Goal: Transaction & Acquisition: Purchase product/service

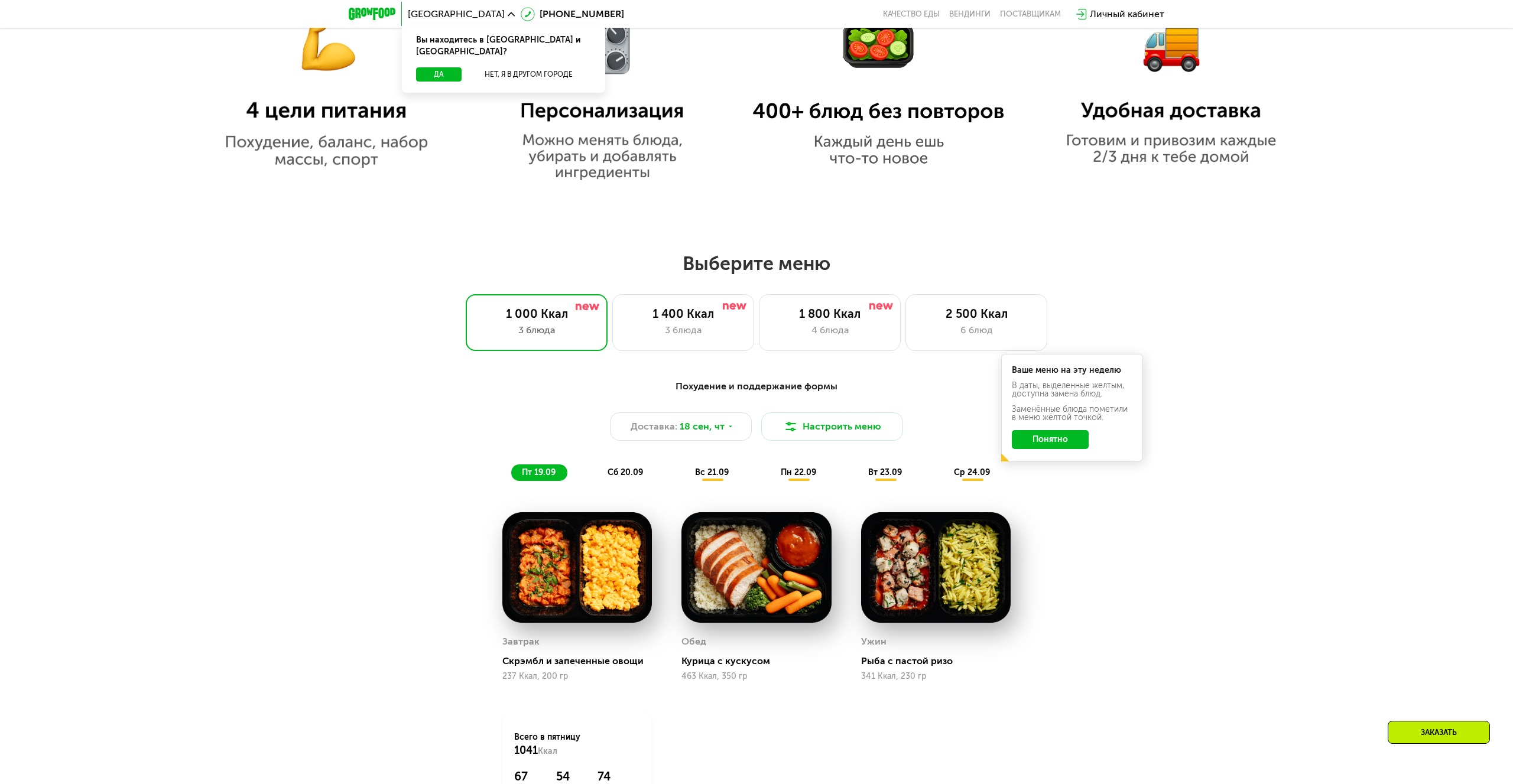
scroll to position [1074, 0]
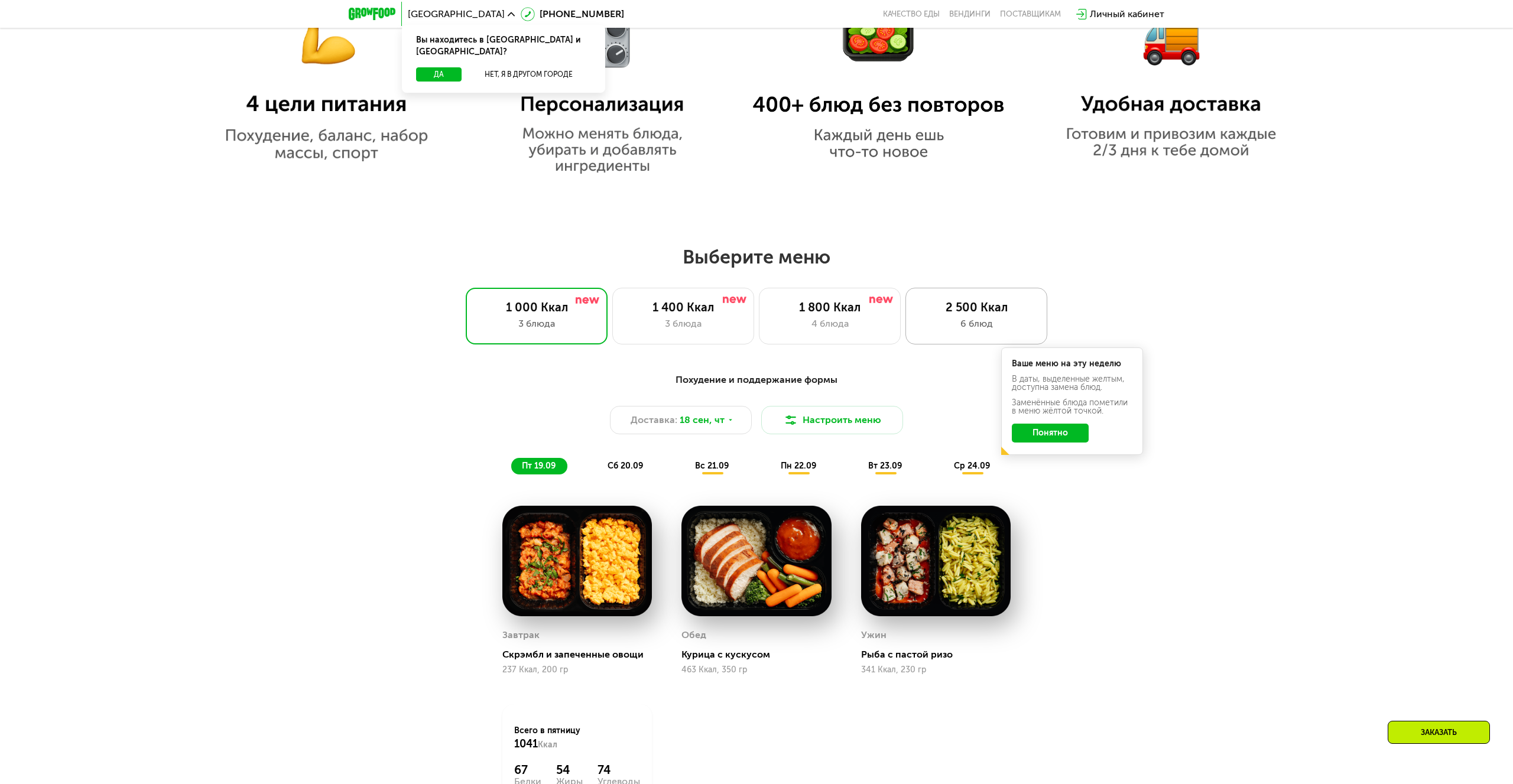
click at [967, 309] on div "2 500 Ккал" at bounding box center [976, 308] width 117 height 15
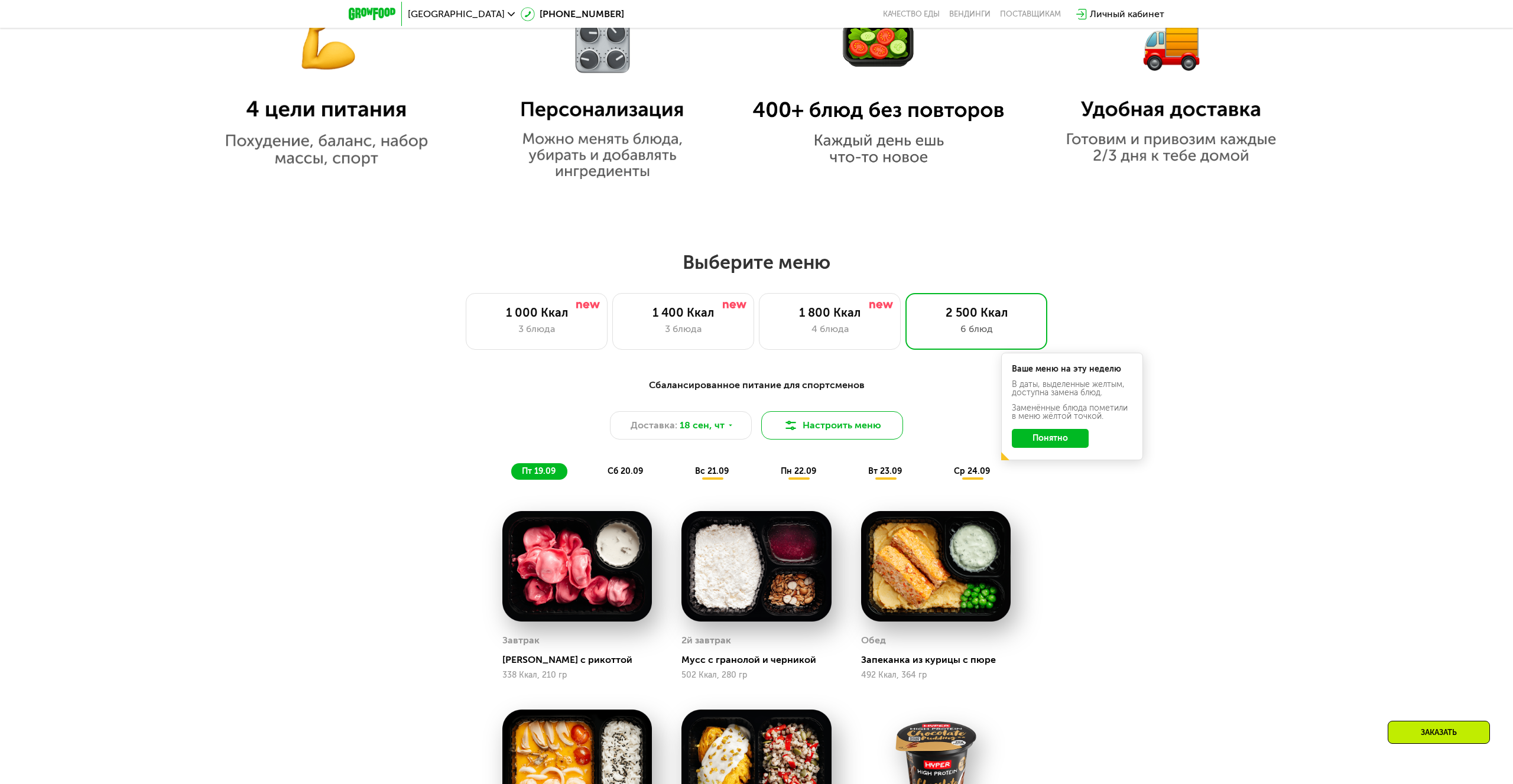
scroll to position [1070, 0]
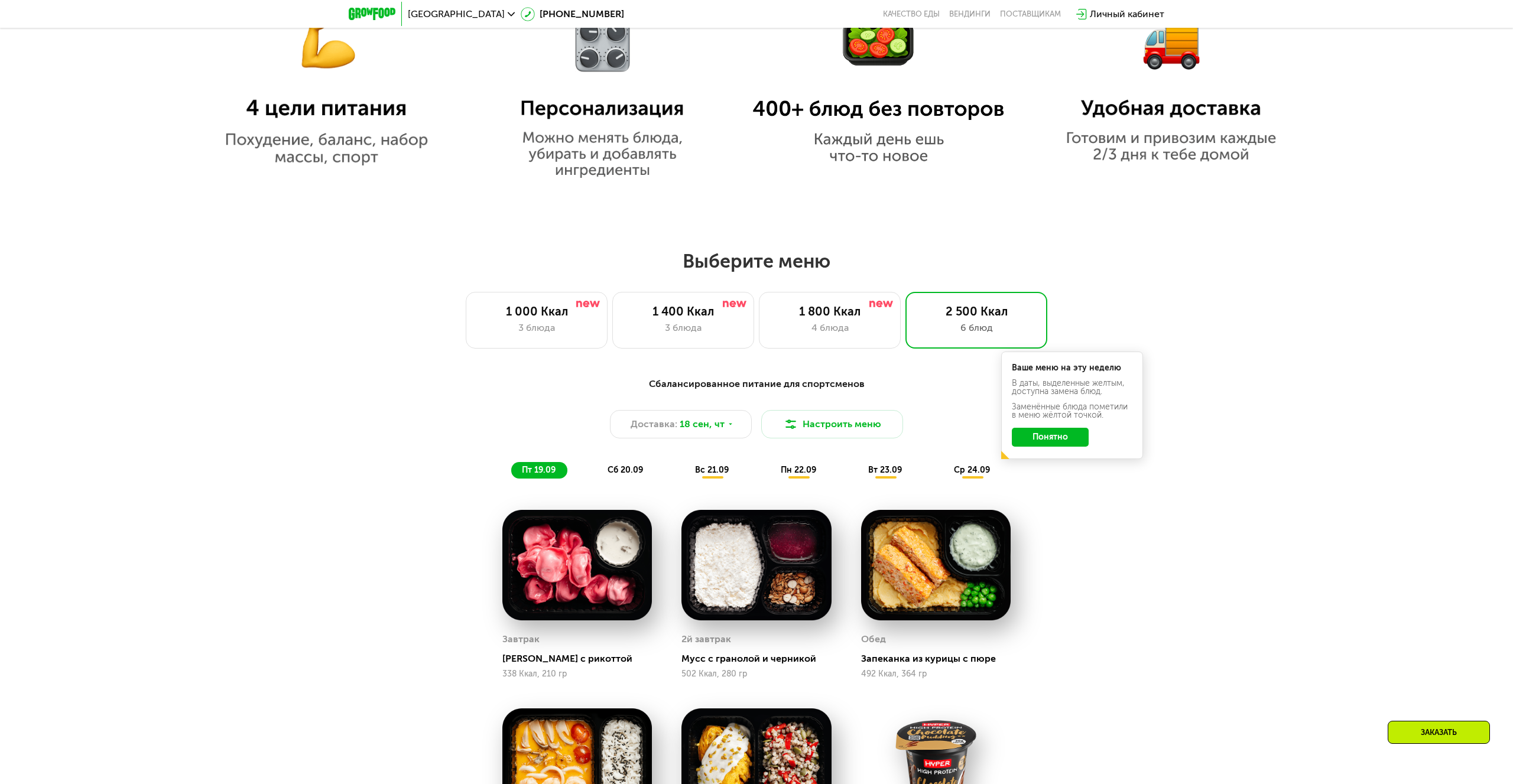
click at [620, 460] on div "Сбалансированное питание для спортсменов Доставка: [DATE] Настроить меню пт 19.…" at bounding box center [757, 428] width 700 height 102
click at [627, 468] on span "сб 20.09" at bounding box center [626, 470] width 35 height 10
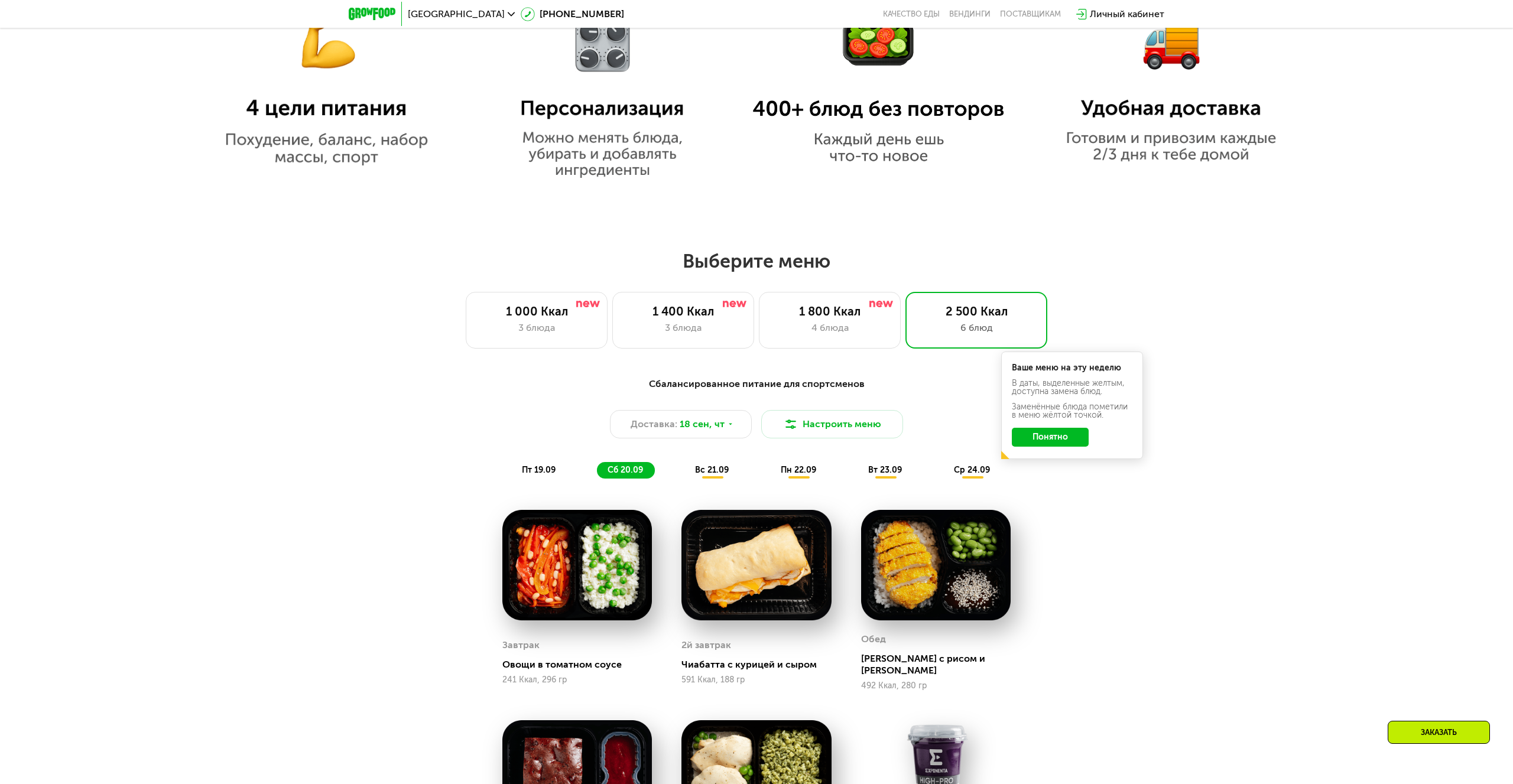
click at [713, 469] on span "вс 21.09" at bounding box center [712, 470] width 34 height 10
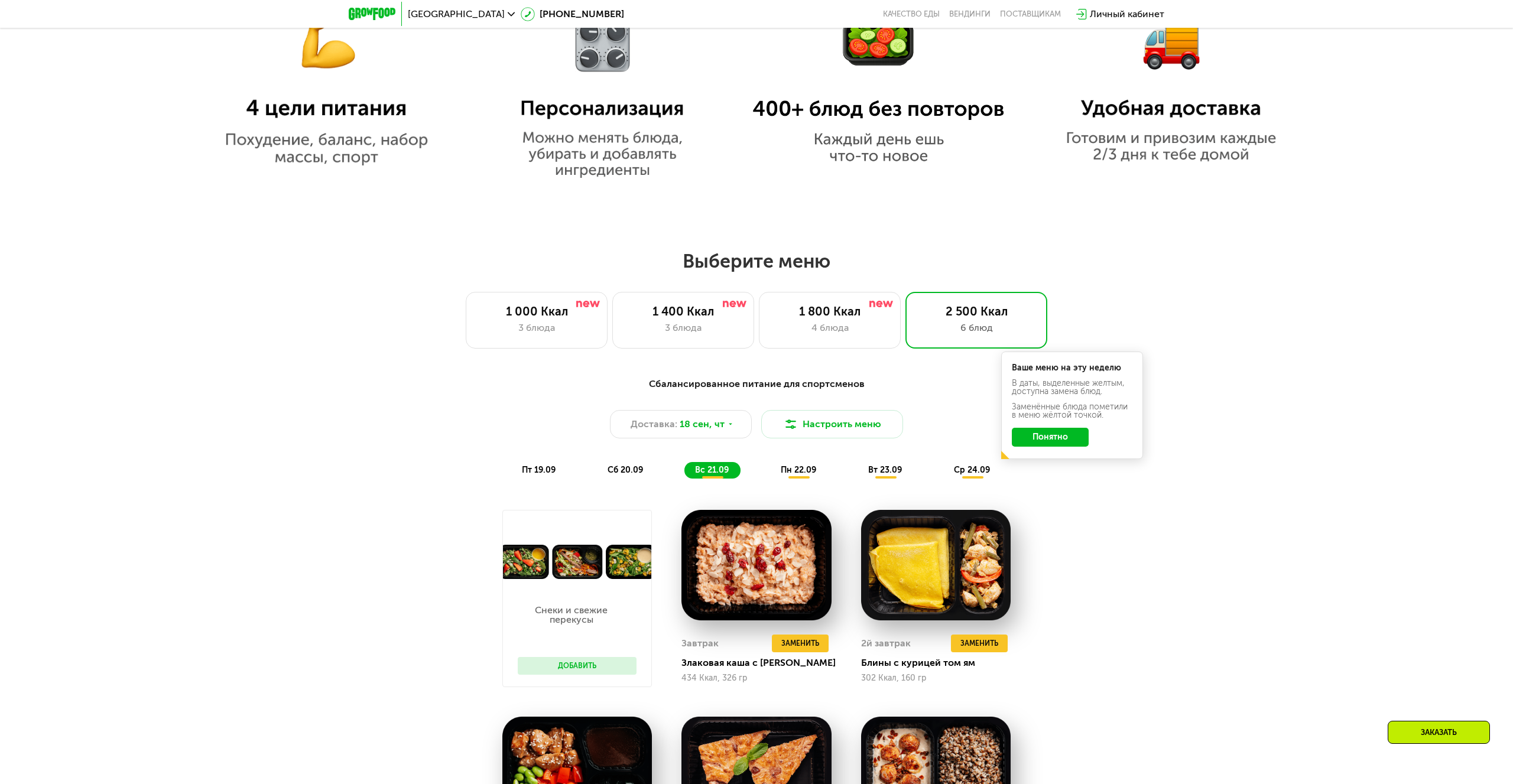
click at [799, 475] on div "пн 22.09" at bounding box center [800, 470] width 58 height 17
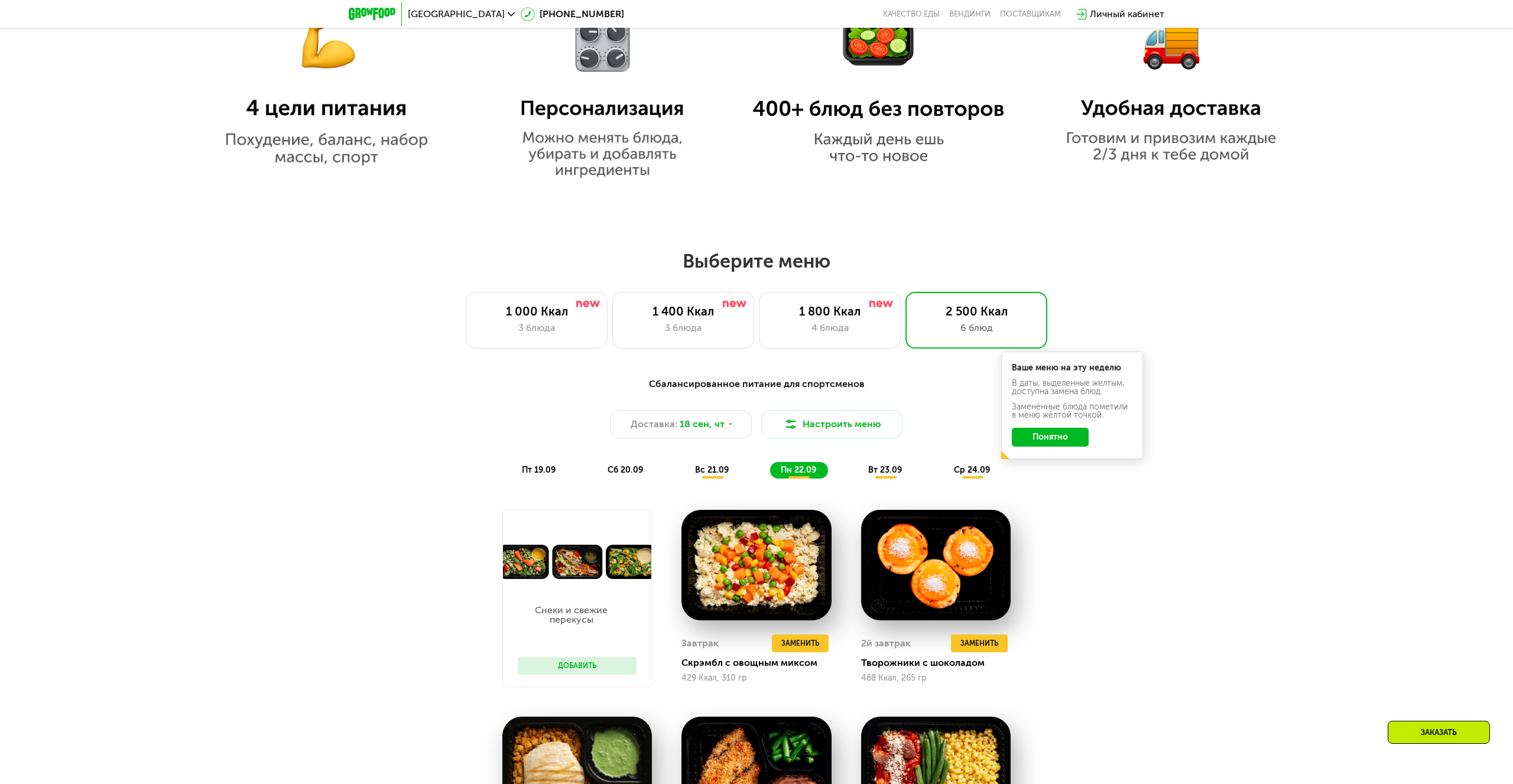
click at [905, 475] on div "вт 23.09" at bounding box center [886, 470] width 56 height 17
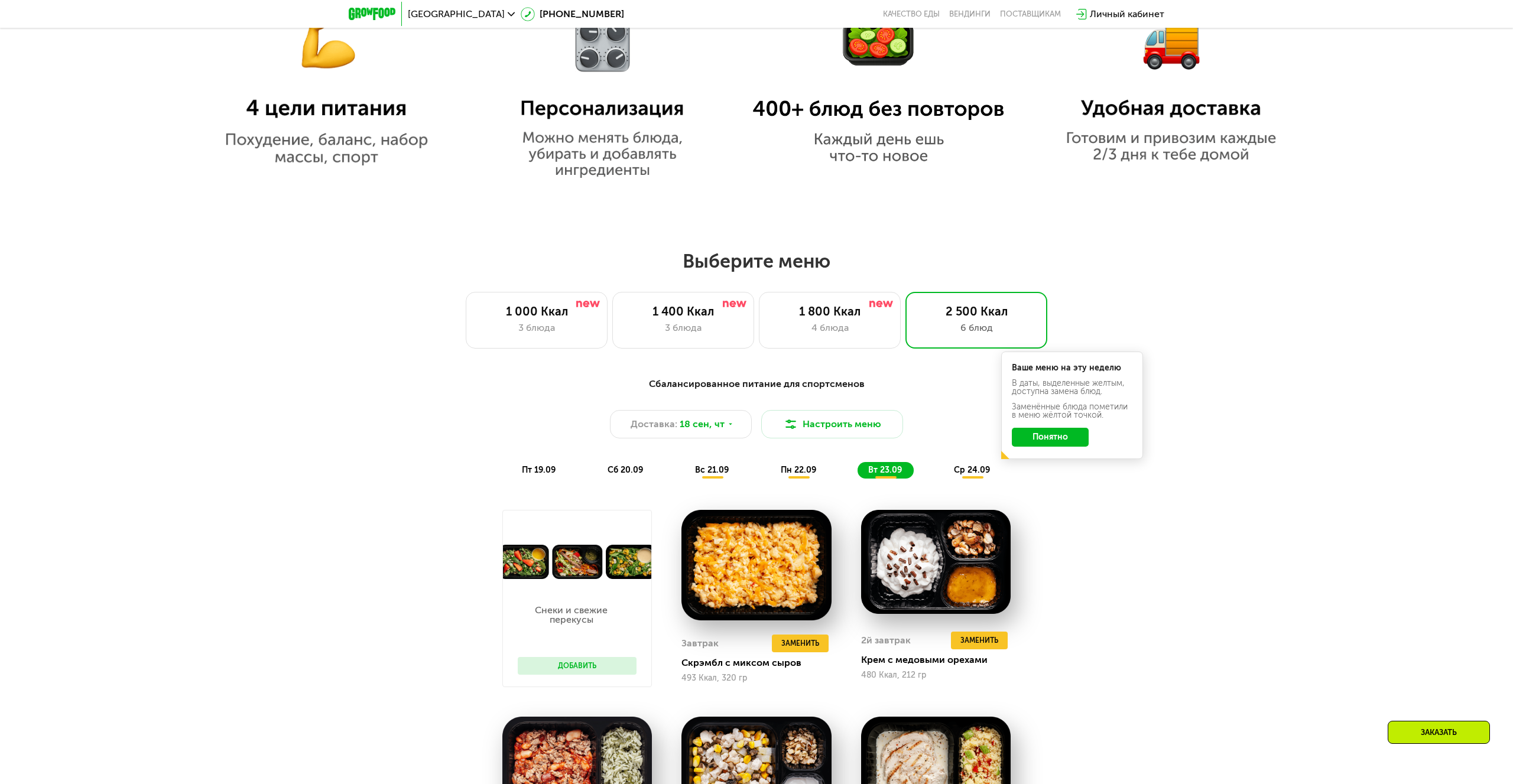
click at [967, 471] on span "ср 24.09" at bounding box center [972, 470] width 36 height 10
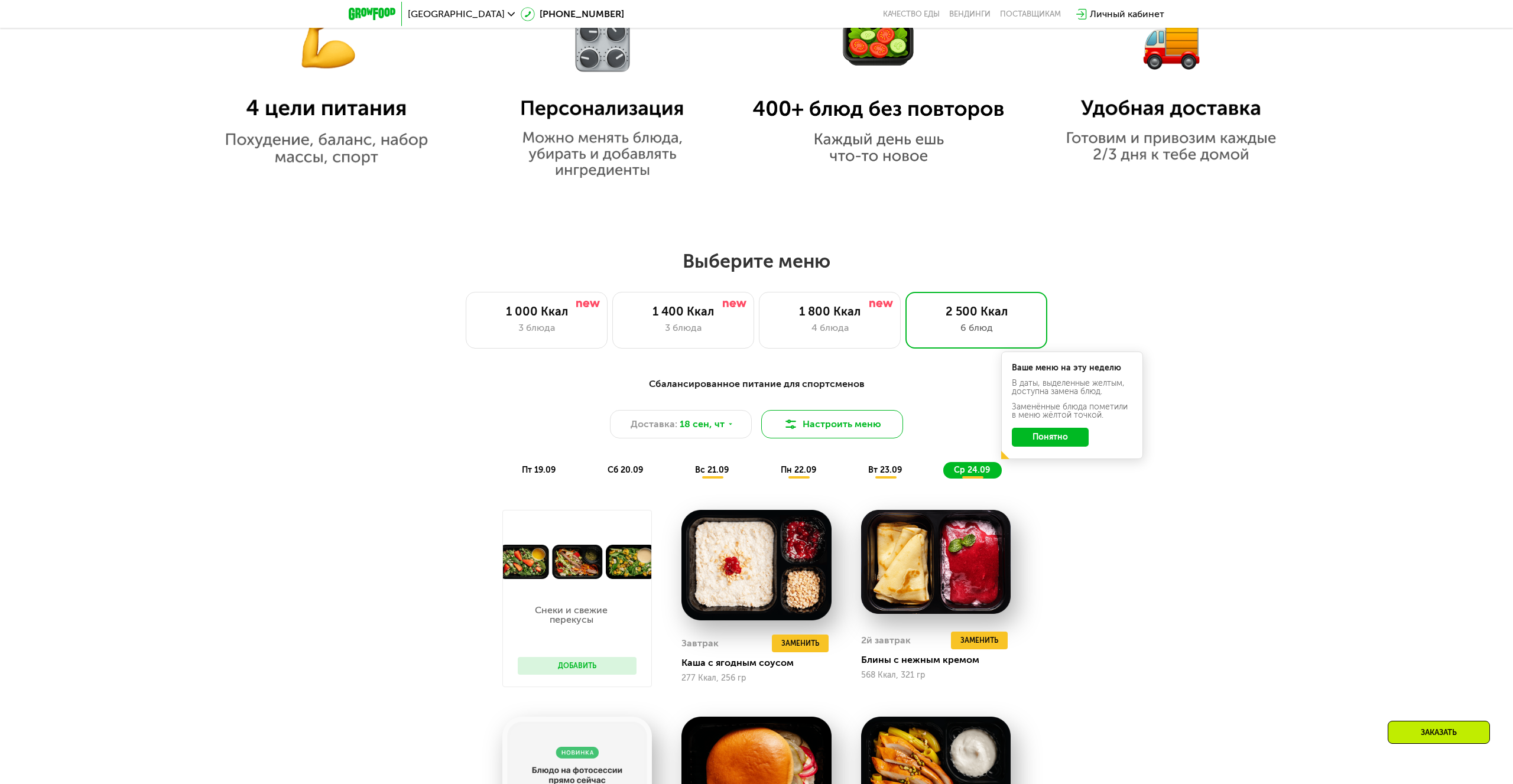
click at [827, 426] on button "Настроить меню" at bounding box center [833, 424] width 142 height 28
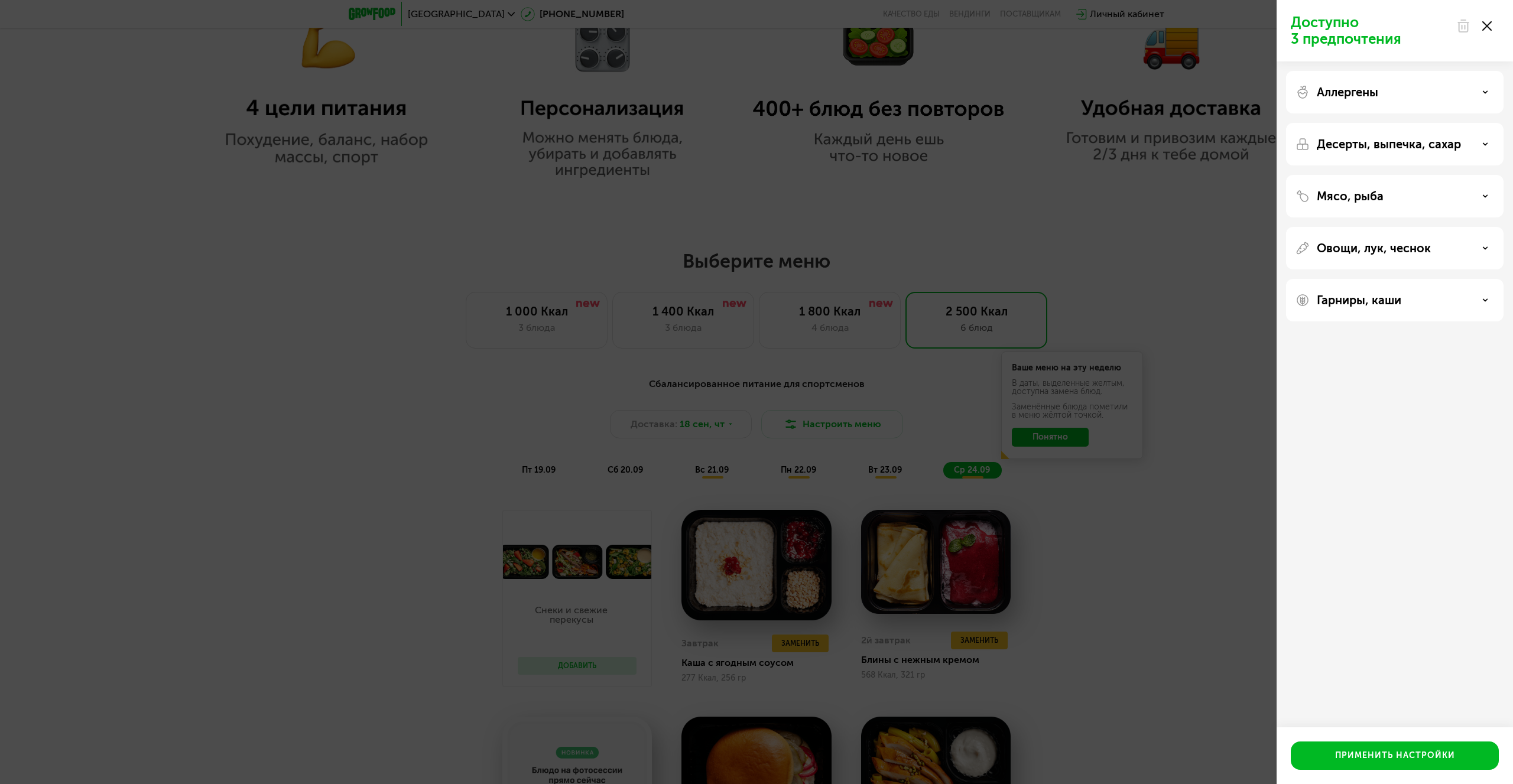
click at [1488, 19] on div at bounding box center [1474, 26] width 50 height 23
click at [1490, 27] on icon at bounding box center [1487, 26] width 10 height 10
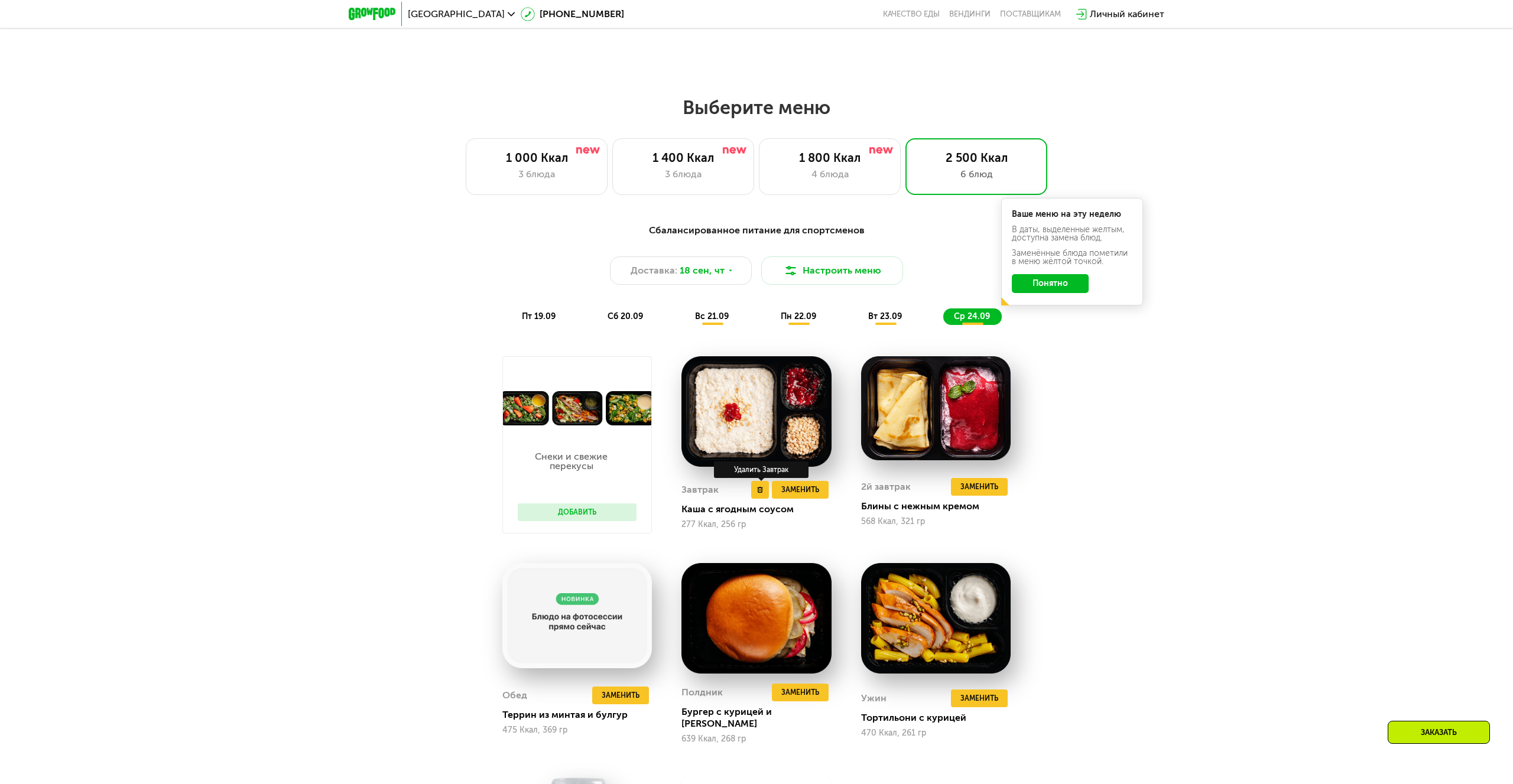
scroll to position [1222, 0]
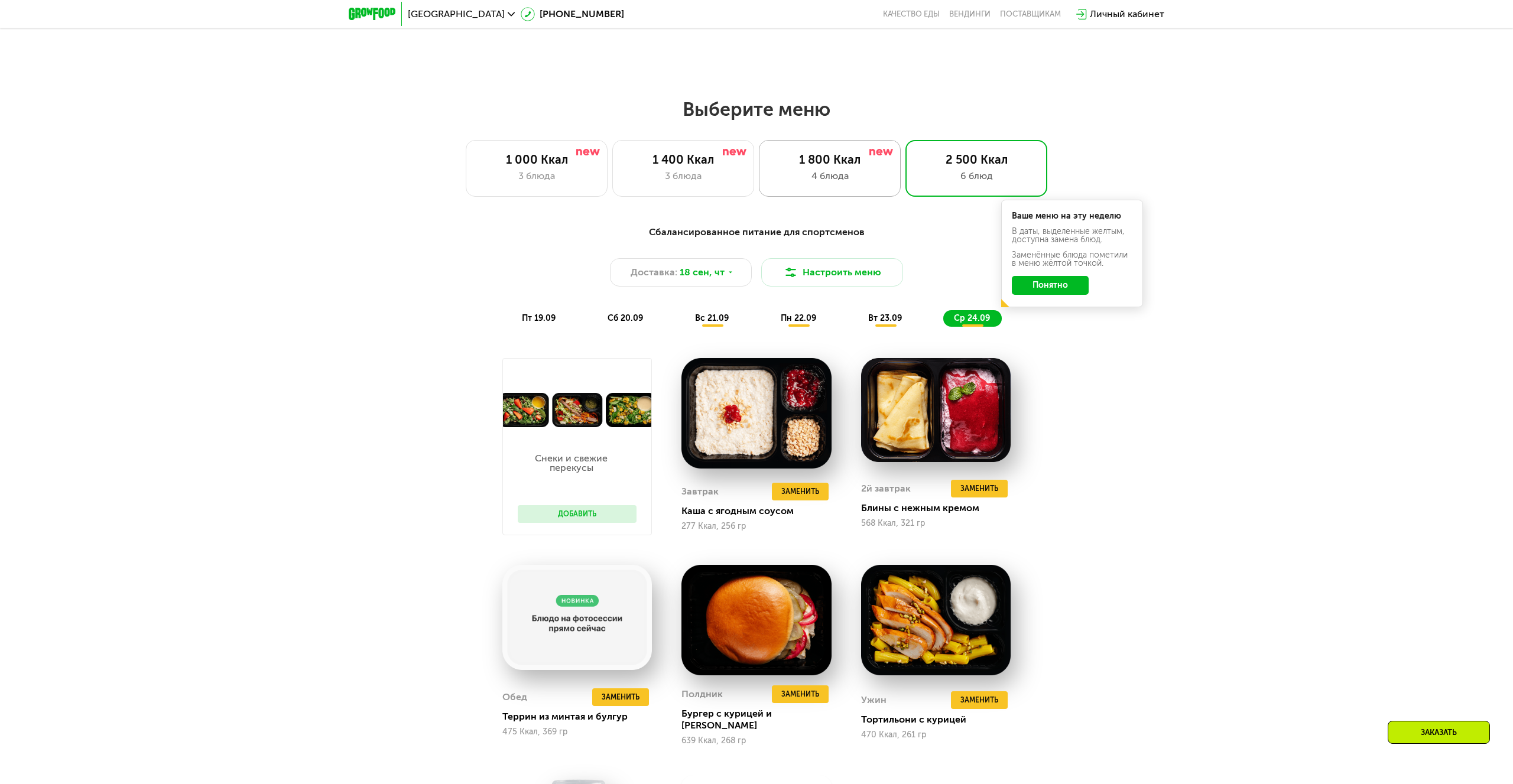
click at [821, 178] on div "4 блюда" at bounding box center [829, 176] width 117 height 15
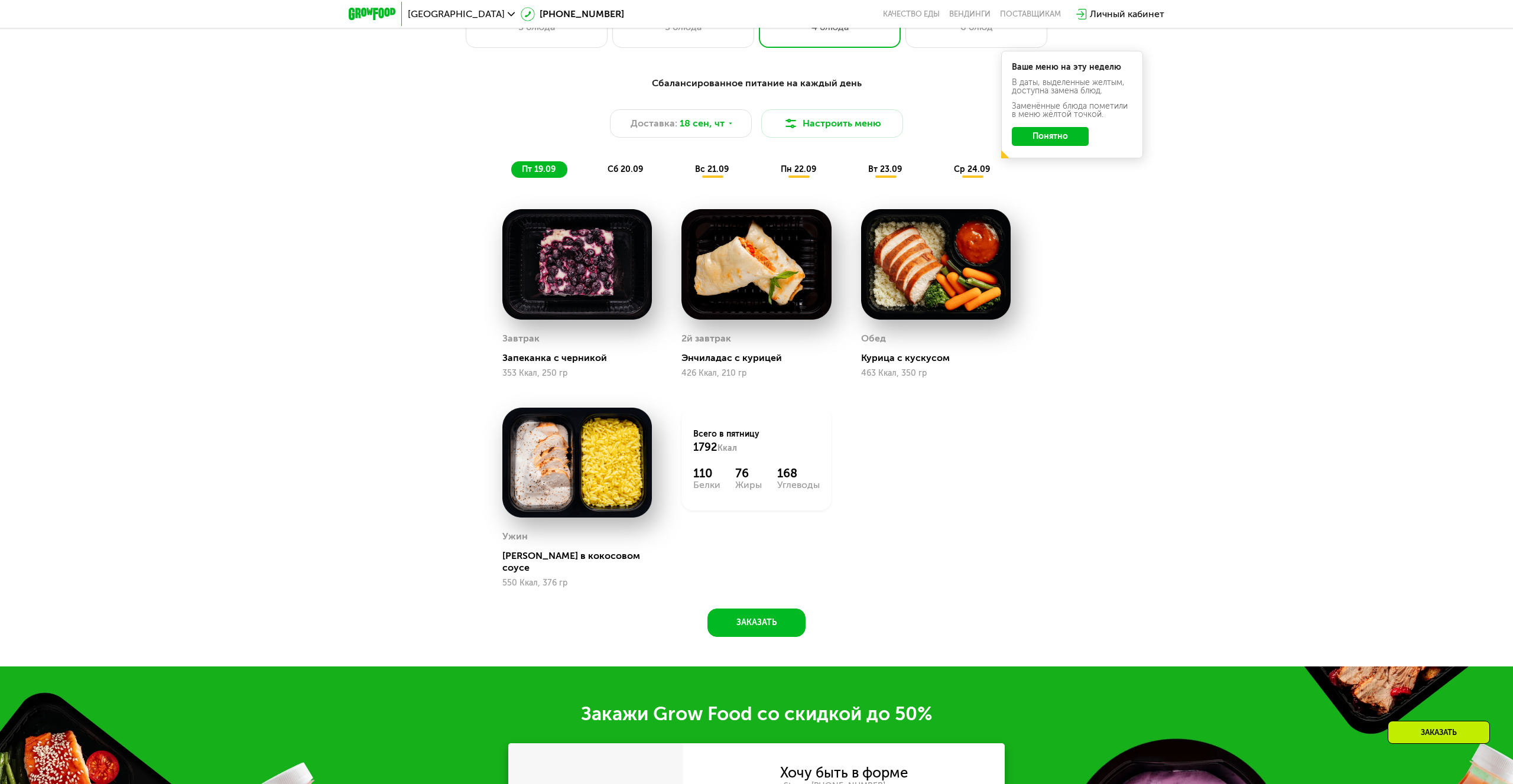
scroll to position [1379, 0]
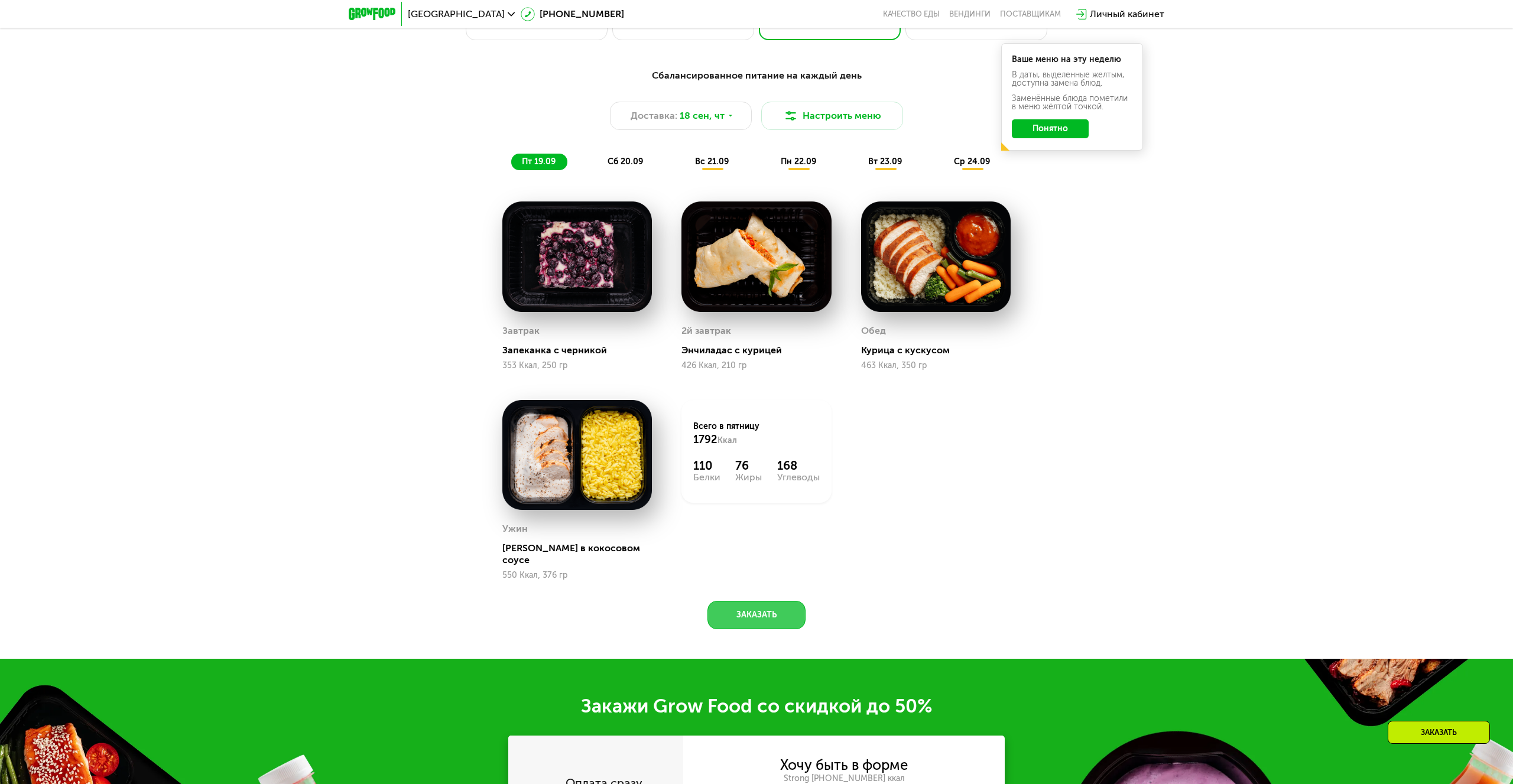
click at [757, 601] on button "Заказать" at bounding box center [757, 615] width 98 height 28
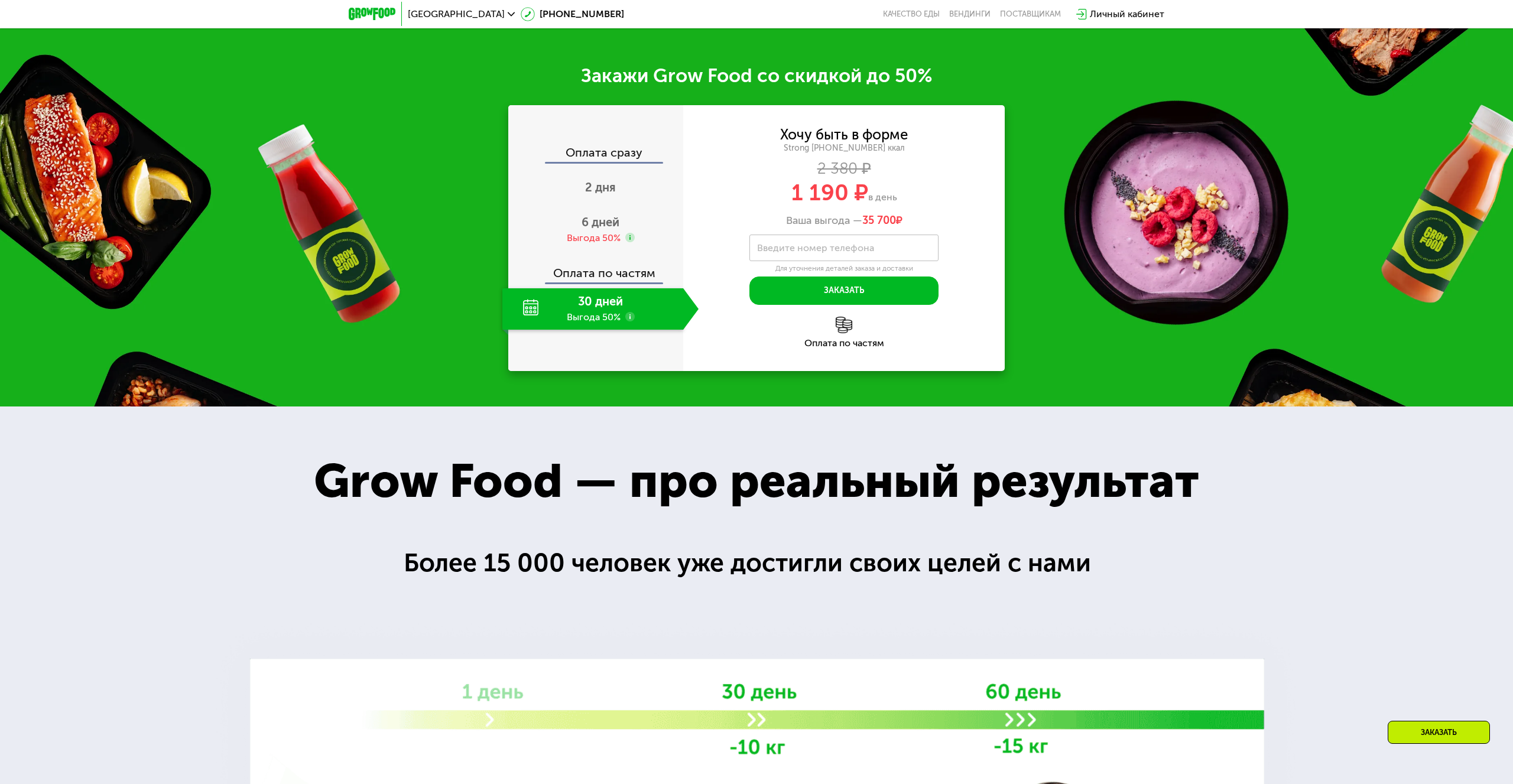
scroll to position [2025, 0]
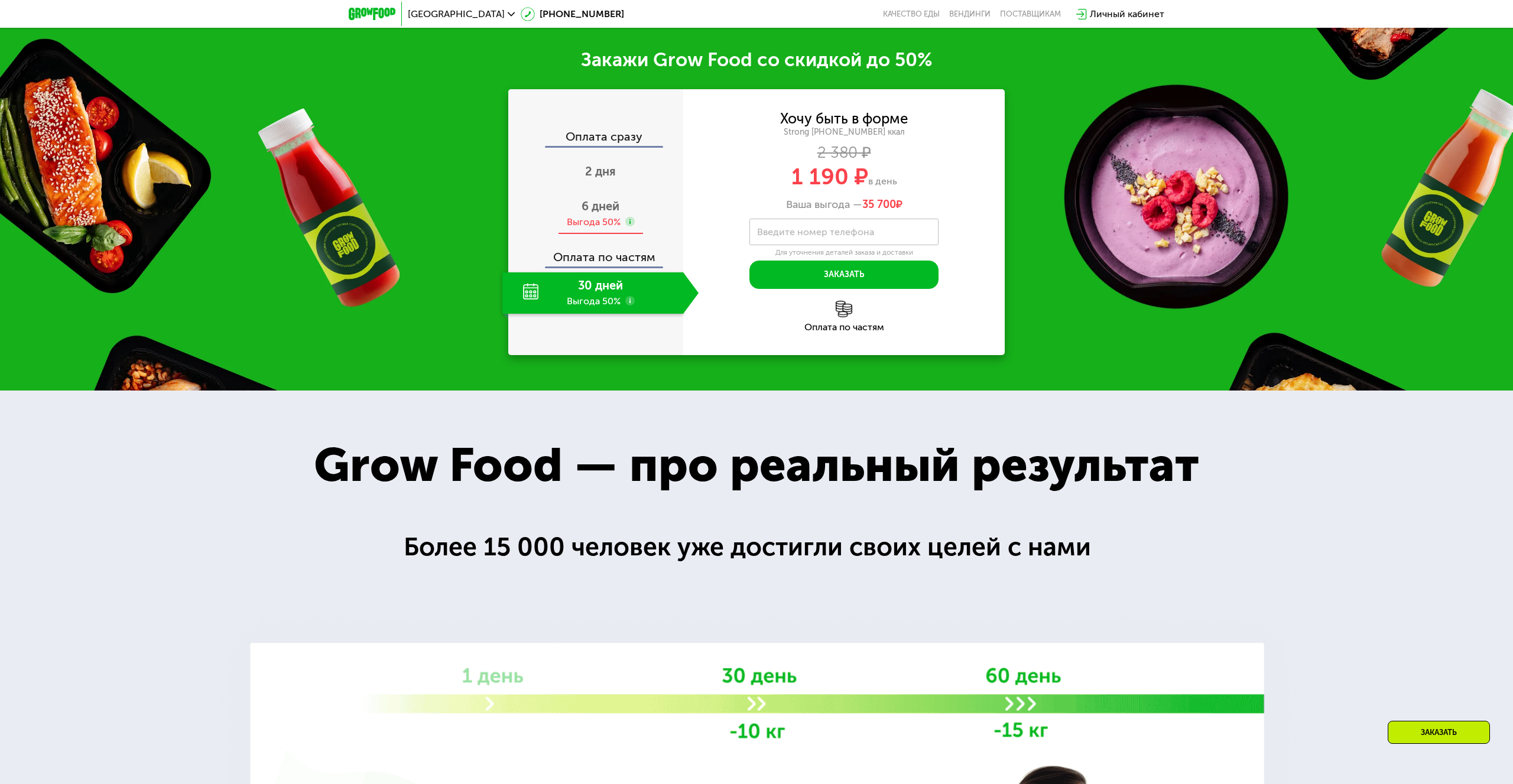
click at [603, 199] on span "6 дней" at bounding box center [601, 206] width 38 height 15
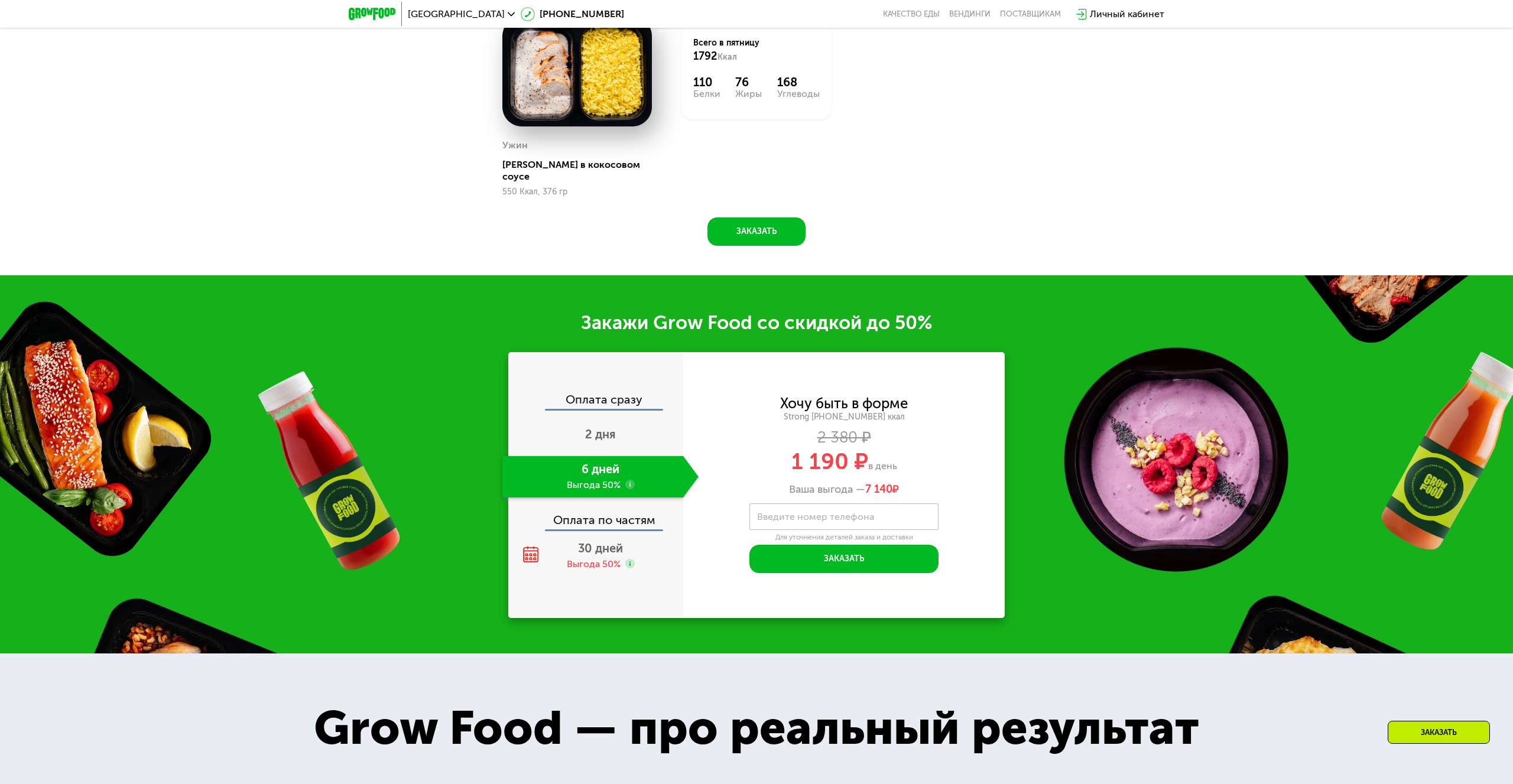
scroll to position [1754, 0]
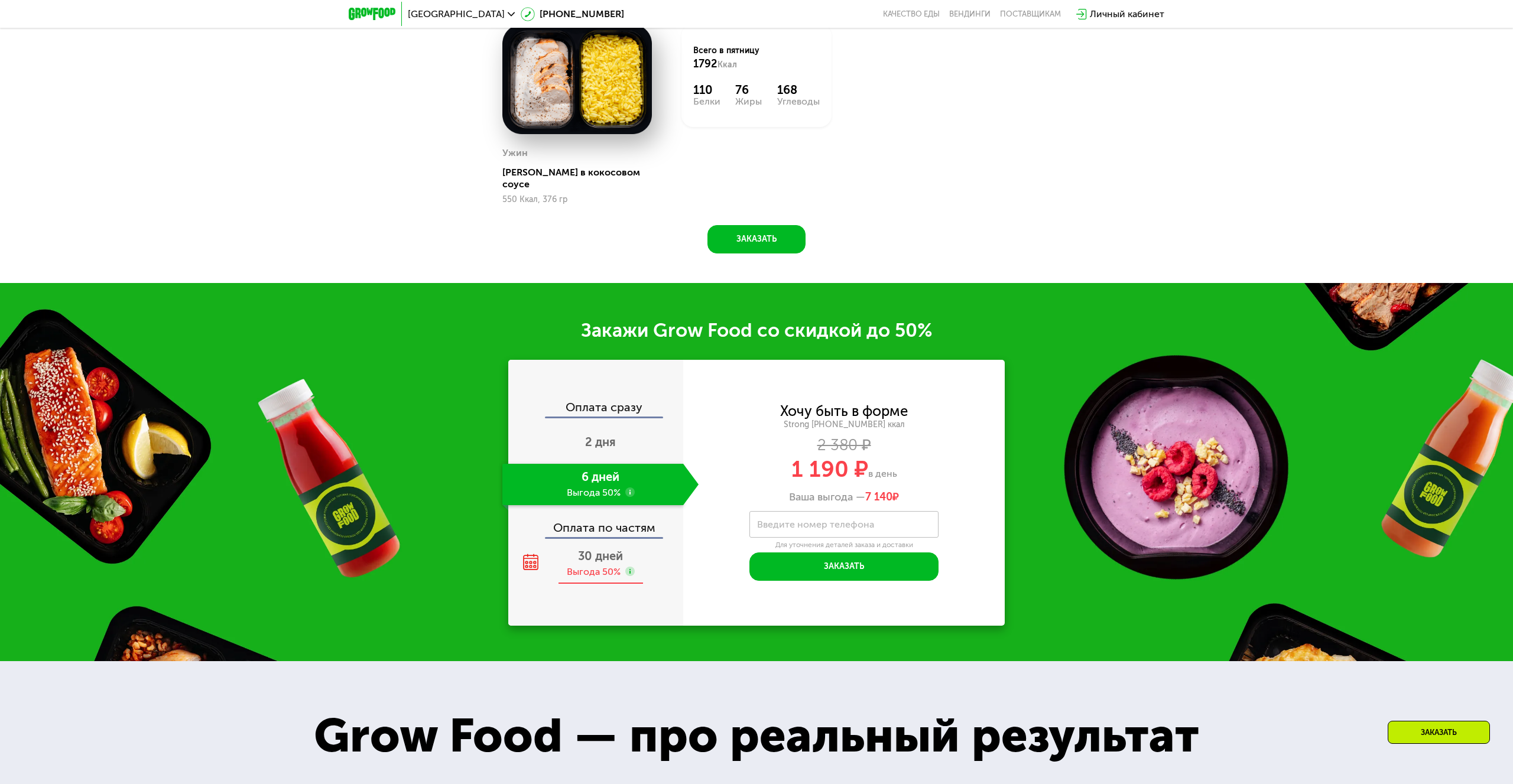
click at [616, 549] on span "30 дней" at bounding box center [601, 556] width 45 height 15
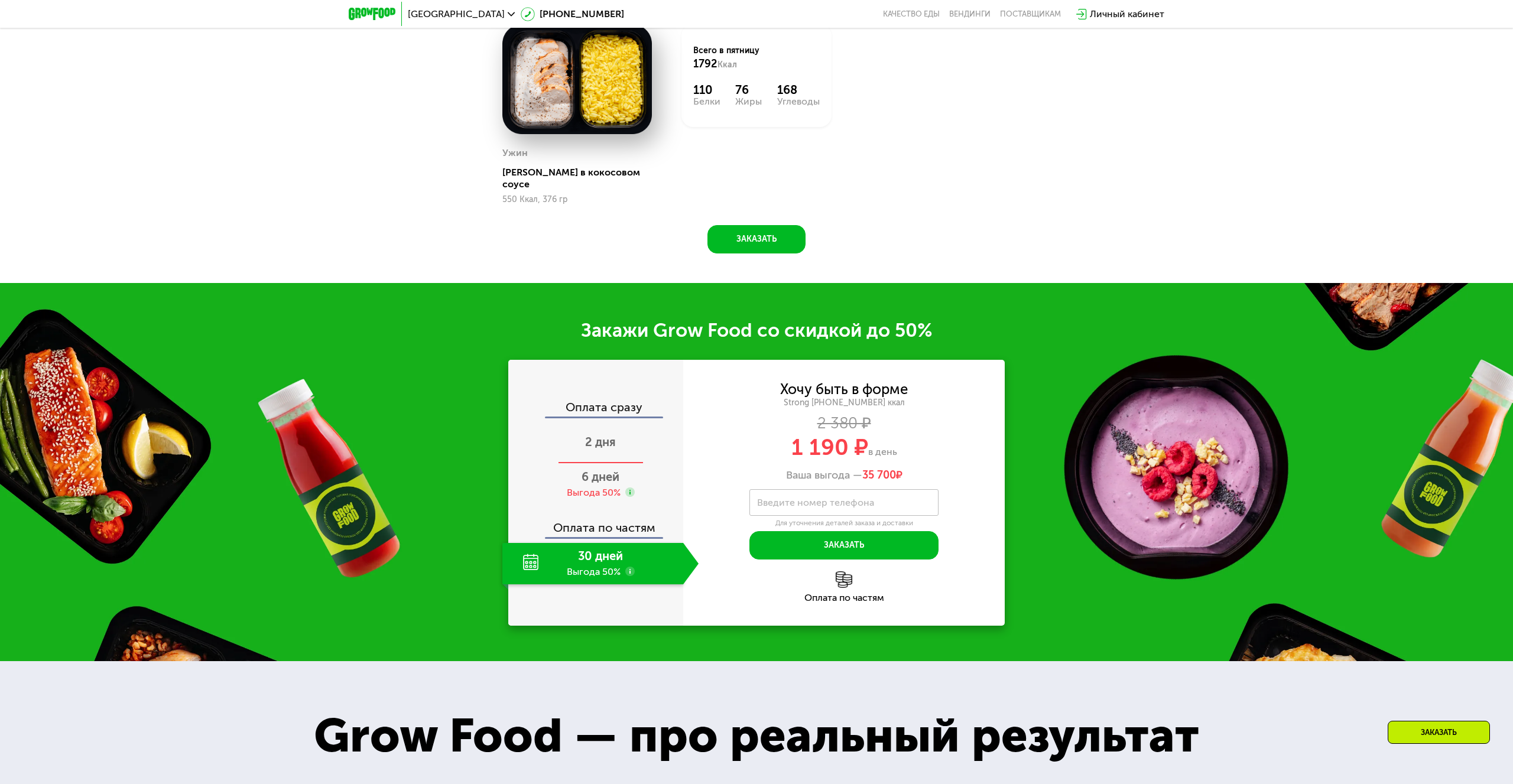
click at [606, 436] on span "2 дня" at bounding box center [601, 442] width 31 height 15
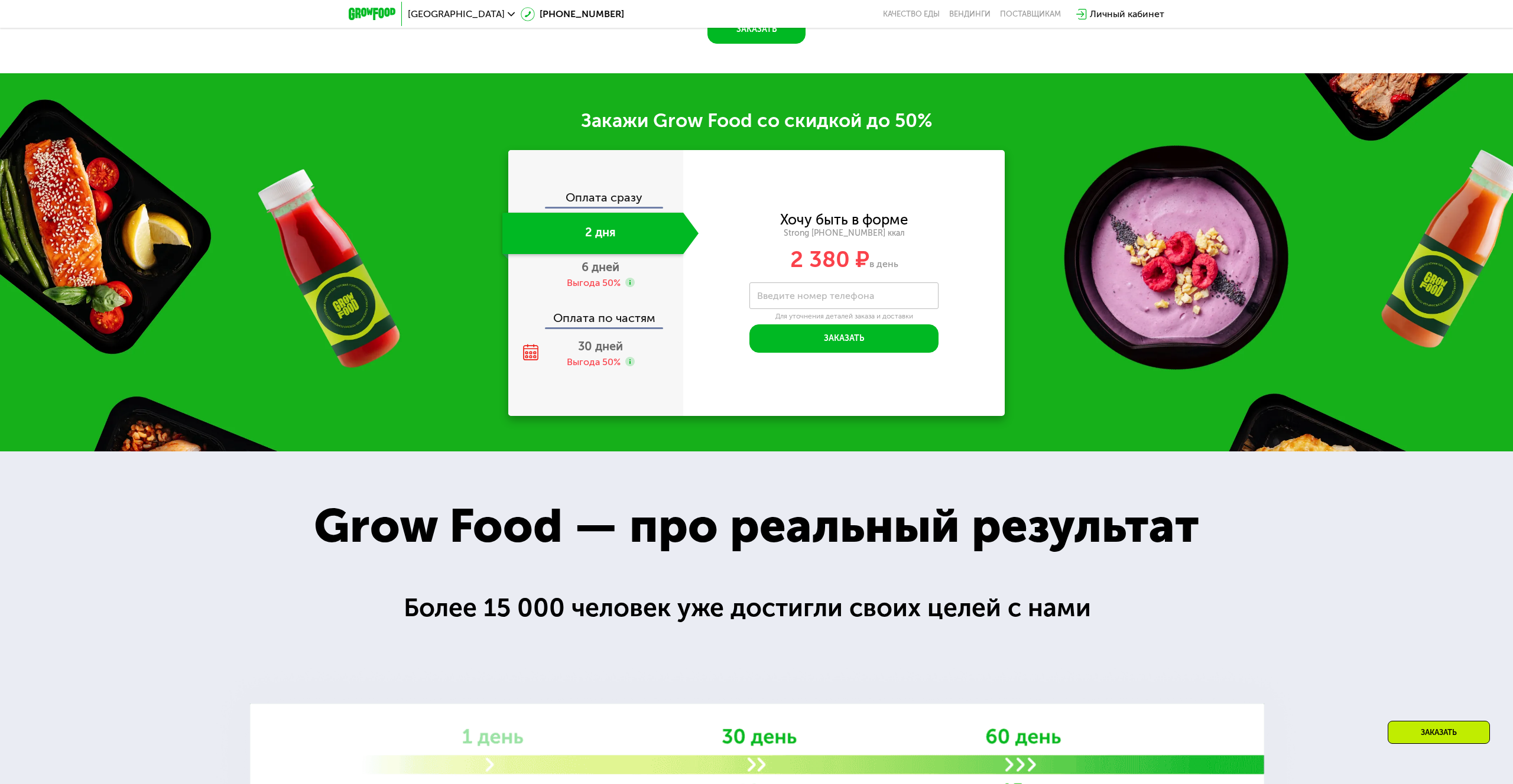
scroll to position [1968, 0]
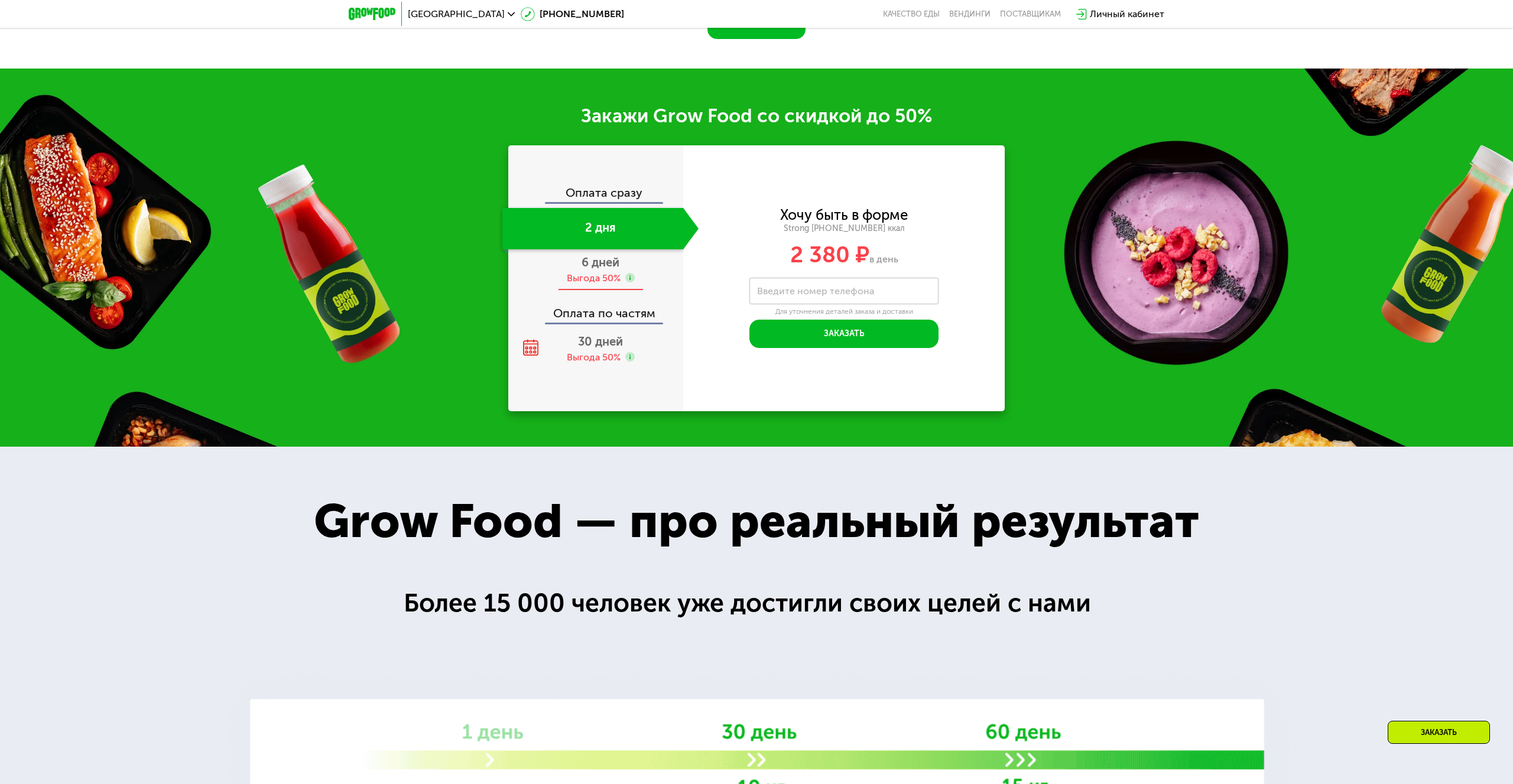
click at [602, 255] on span "6 дней" at bounding box center [601, 263] width 38 height 15
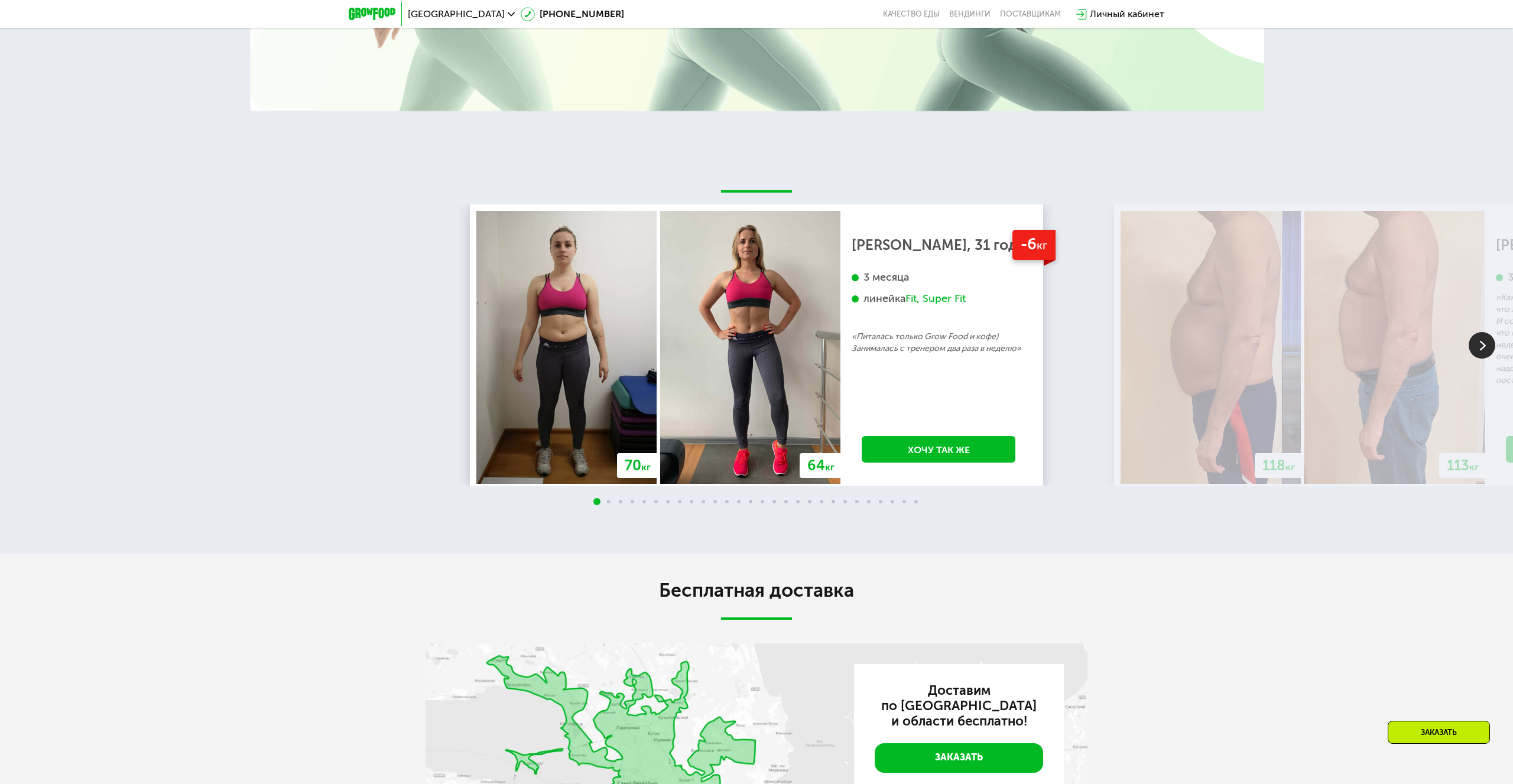
scroll to position [3058, 0]
click at [606, 498] on div at bounding box center [756, 503] width 1513 height 10
click at [807, 431] on img at bounding box center [750, 348] width 181 height 273
click at [611, 498] on div at bounding box center [756, 503] width 1513 height 10
click at [1490, 336] on img at bounding box center [1482, 346] width 27 height 27
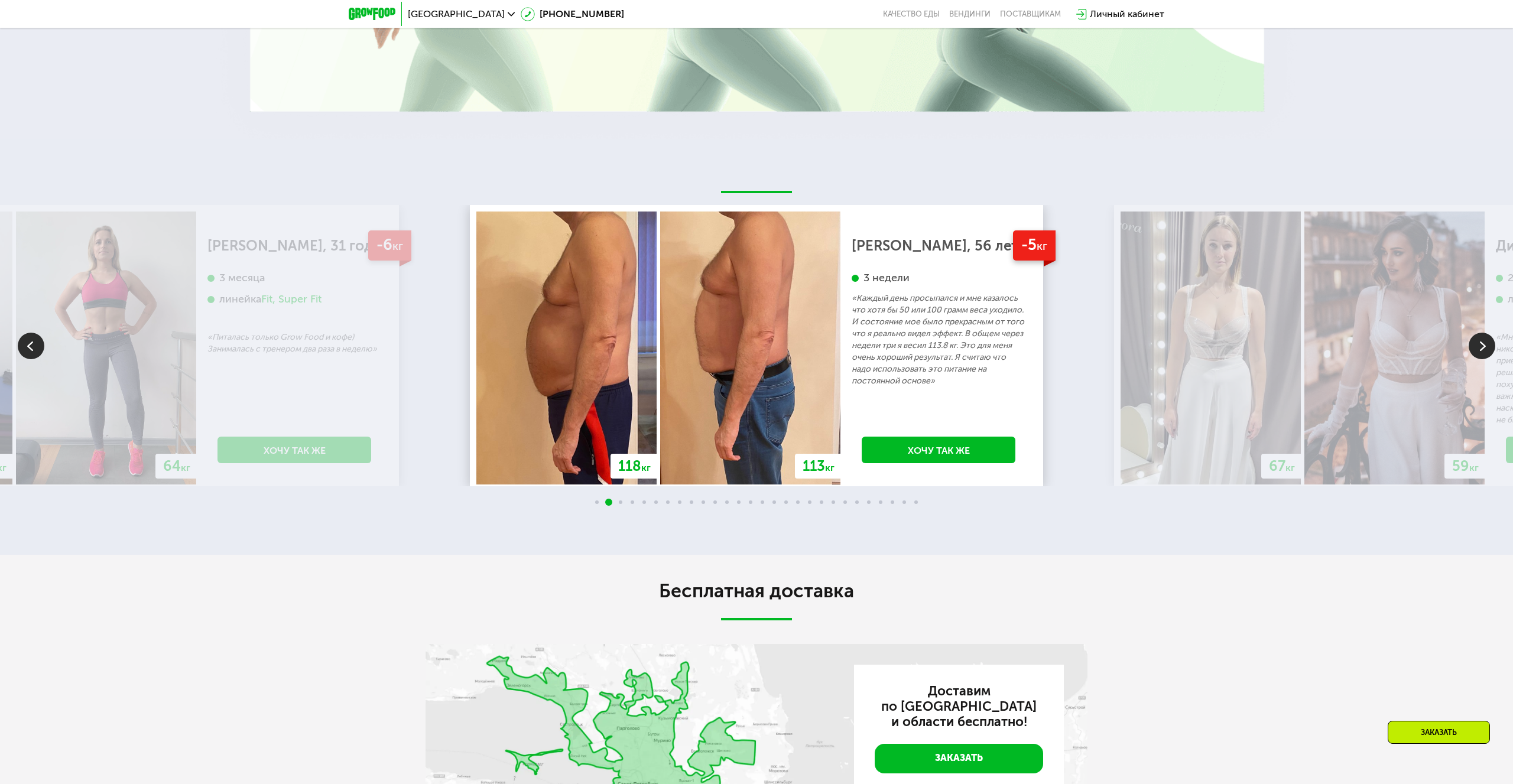
click at [1482, 334] on img at bounding box center [1482, 346] width 27 height 27
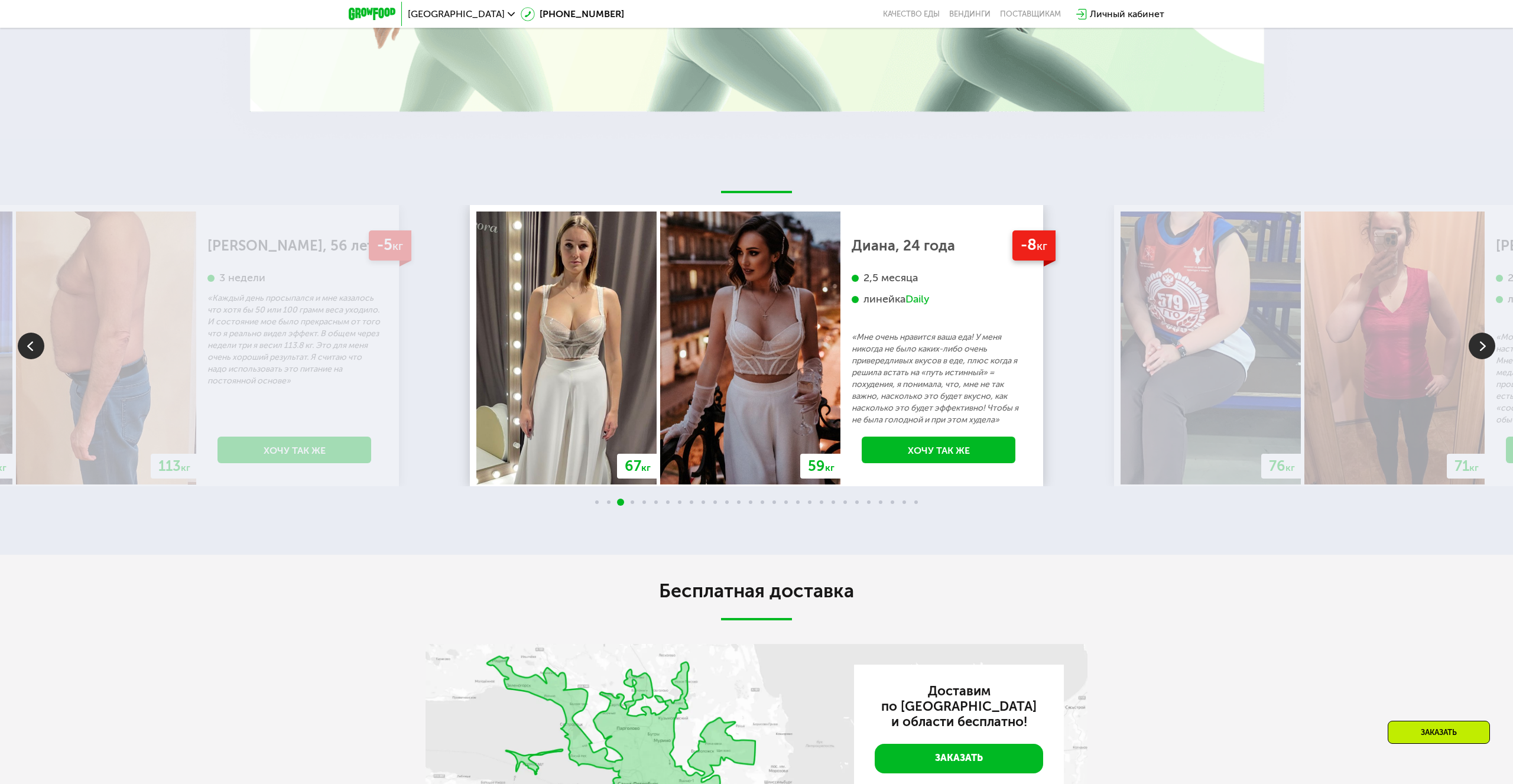
click at [1482, 334] on img at bounding box center [1482, 346] width 27 height 27
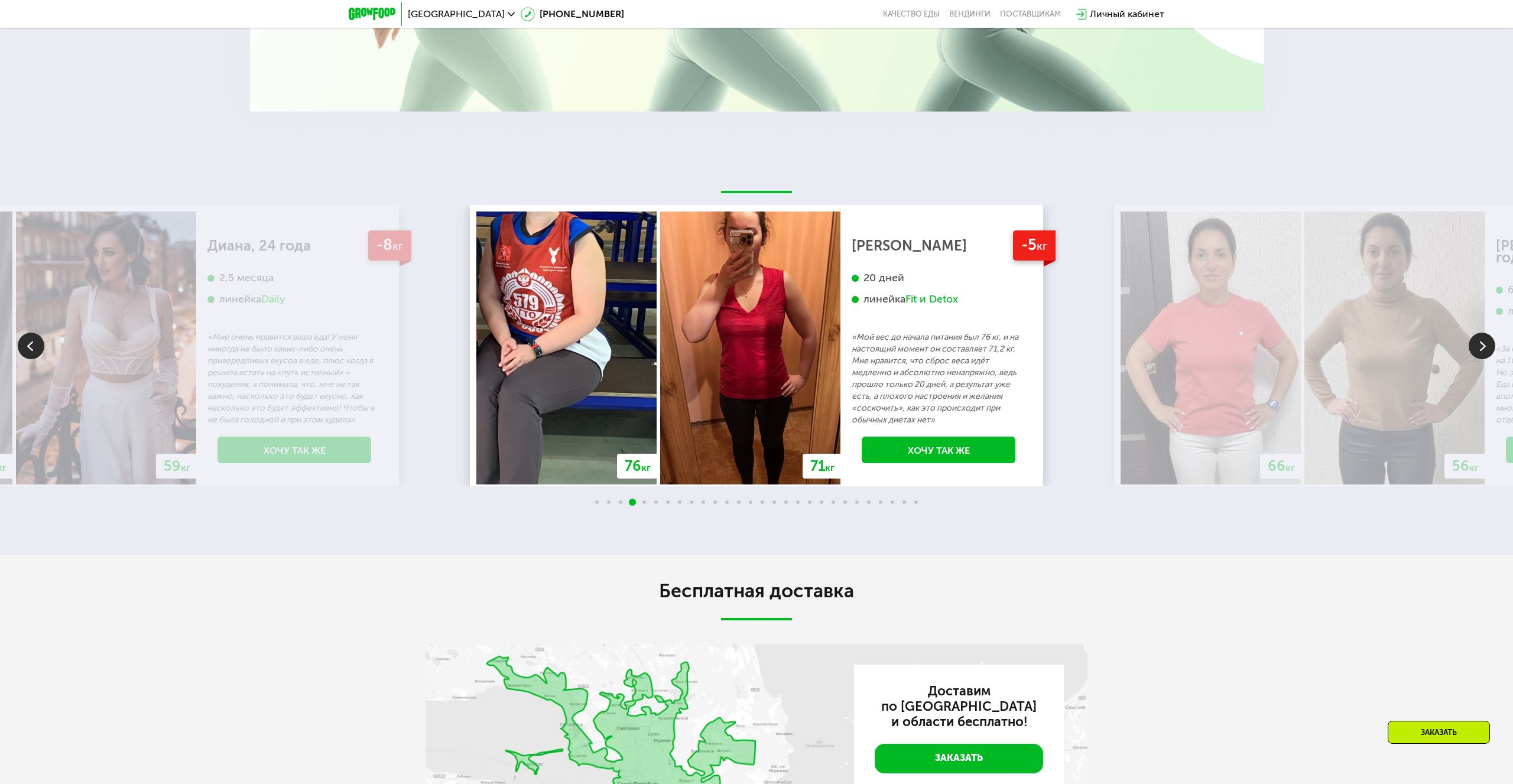
click at [1482, 334] on img at bounding box center [1482, 346] width 27 height 27
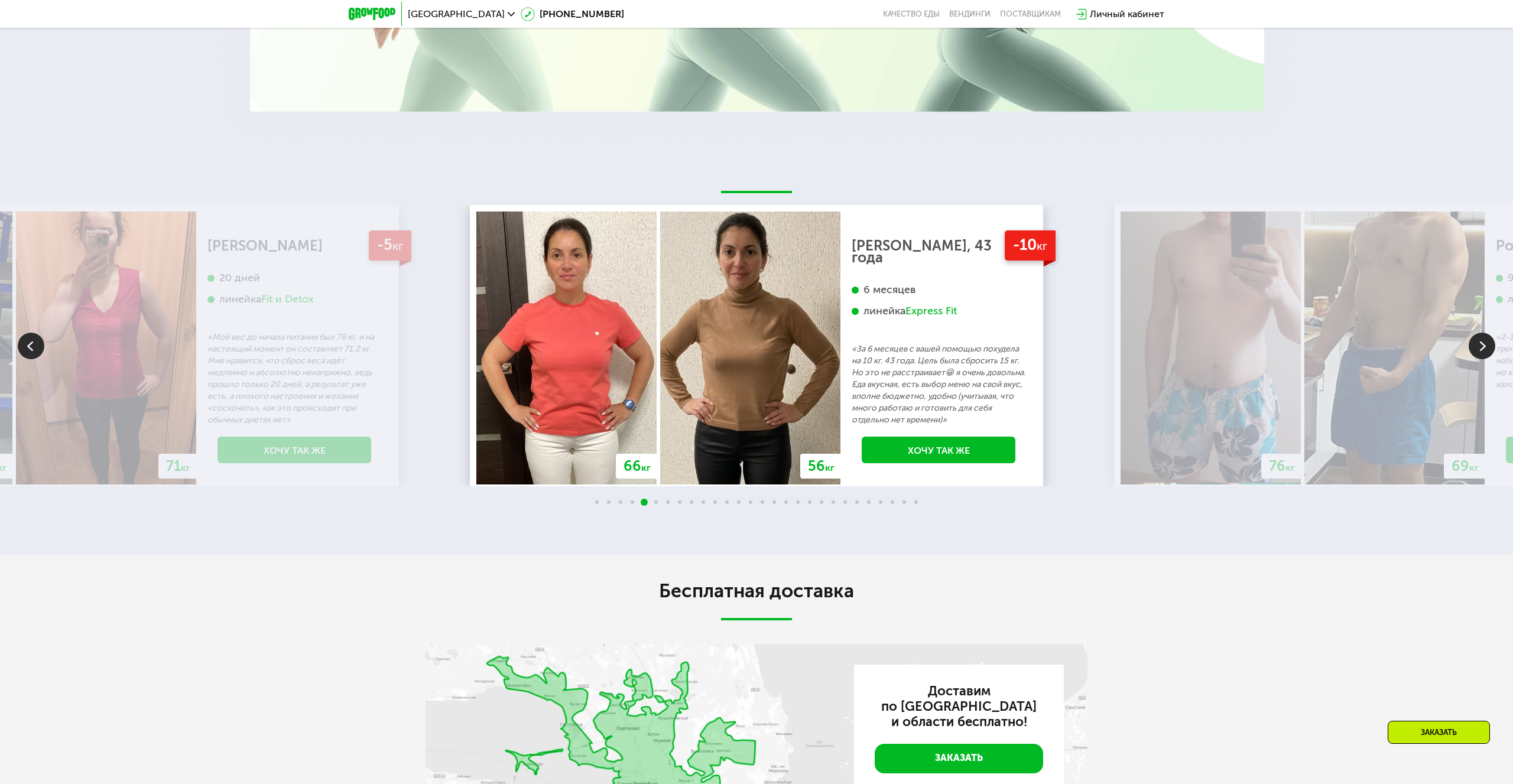
click at [1482, 334] on img at bounding box center [1482, 346] width 27 height 27
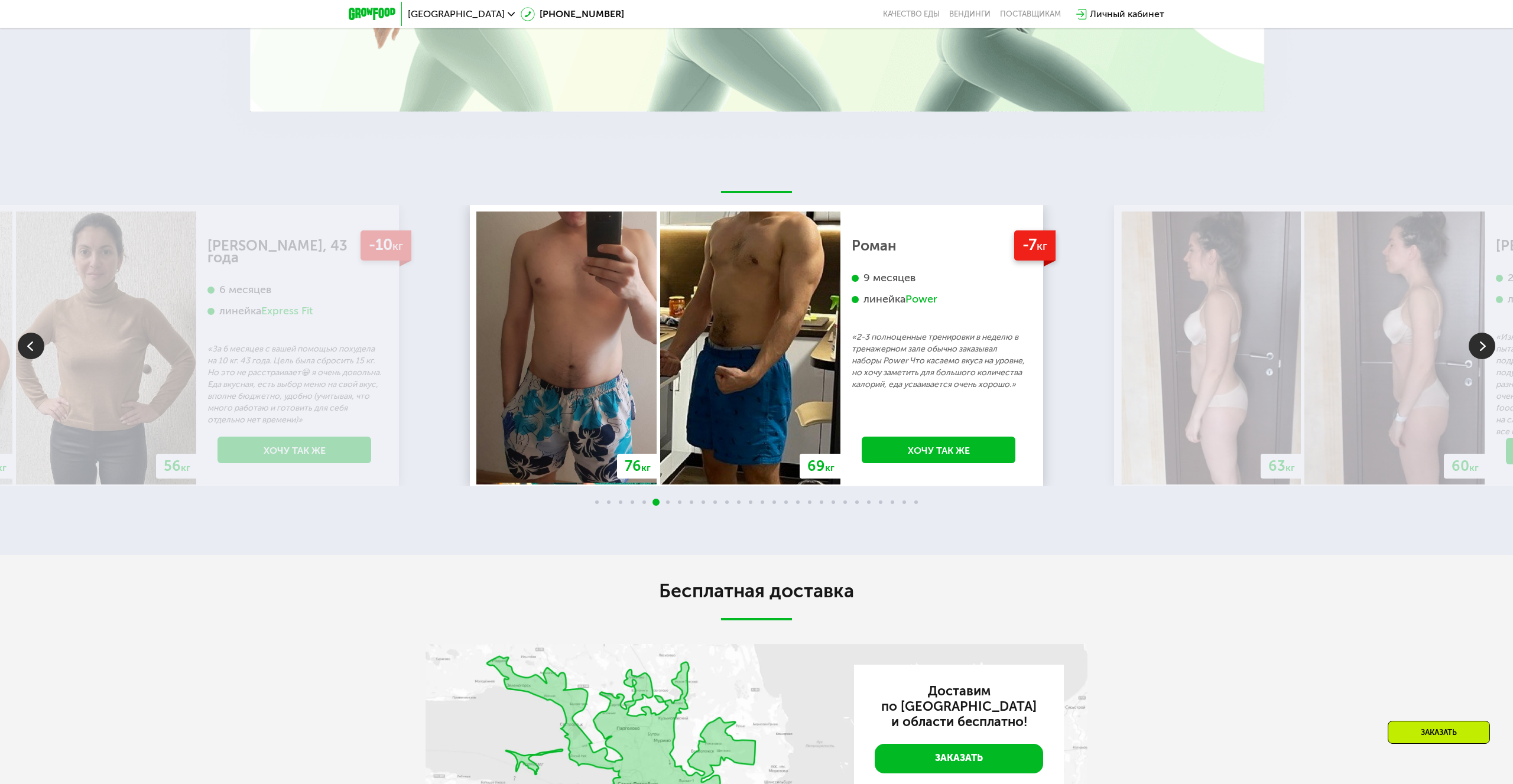
click at [1482, 334] on img at bounding box center [1482, 346] width 27 height 27
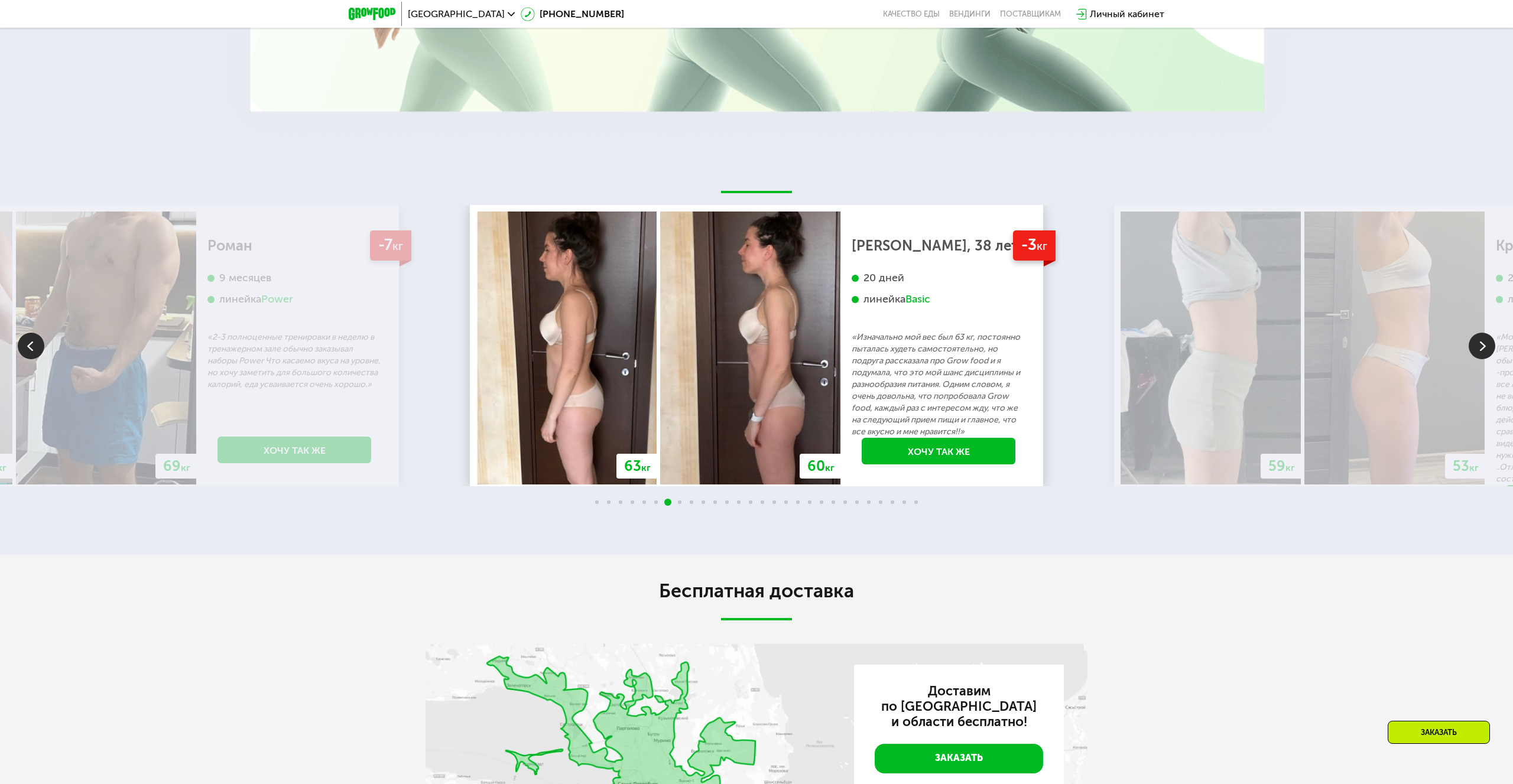
click at [1482, 334] on img at bounding box center [1482, 346] width 27 height 27
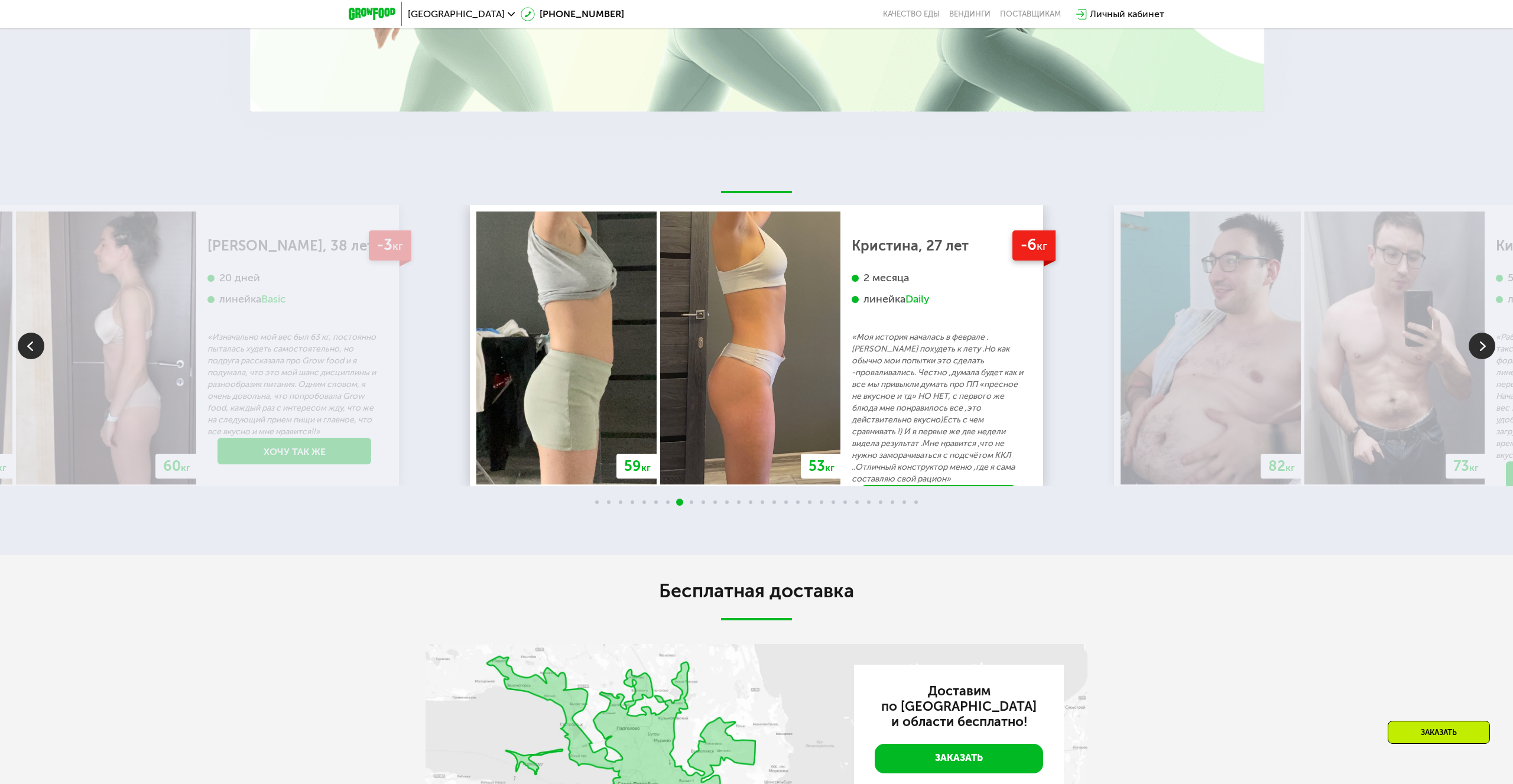
click at [1482, 334] on img at bounding box center [1482, 346] width 27 height 27
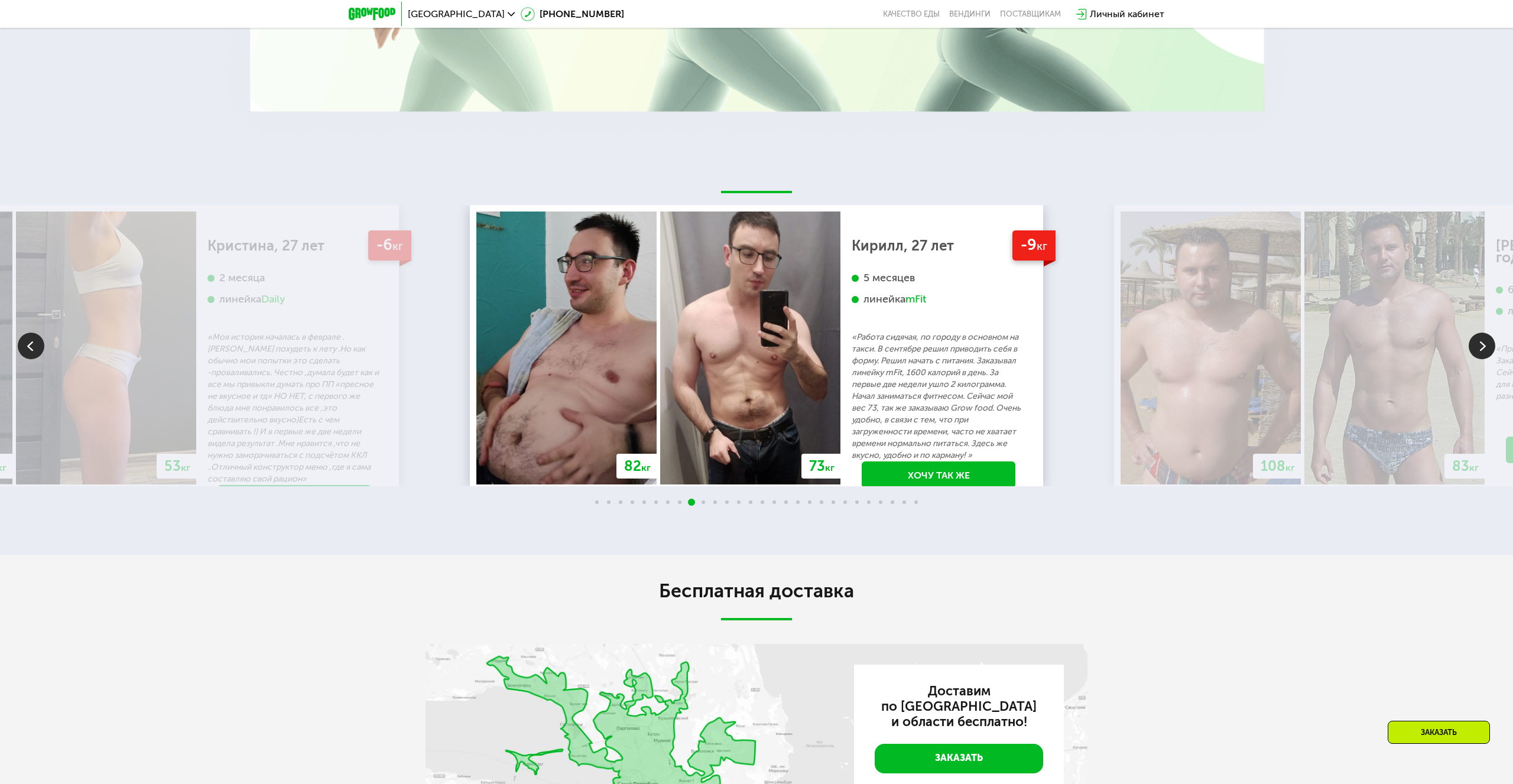
click at [1482, 334] on img at bounding box center [1482, 346] width 27 height 27
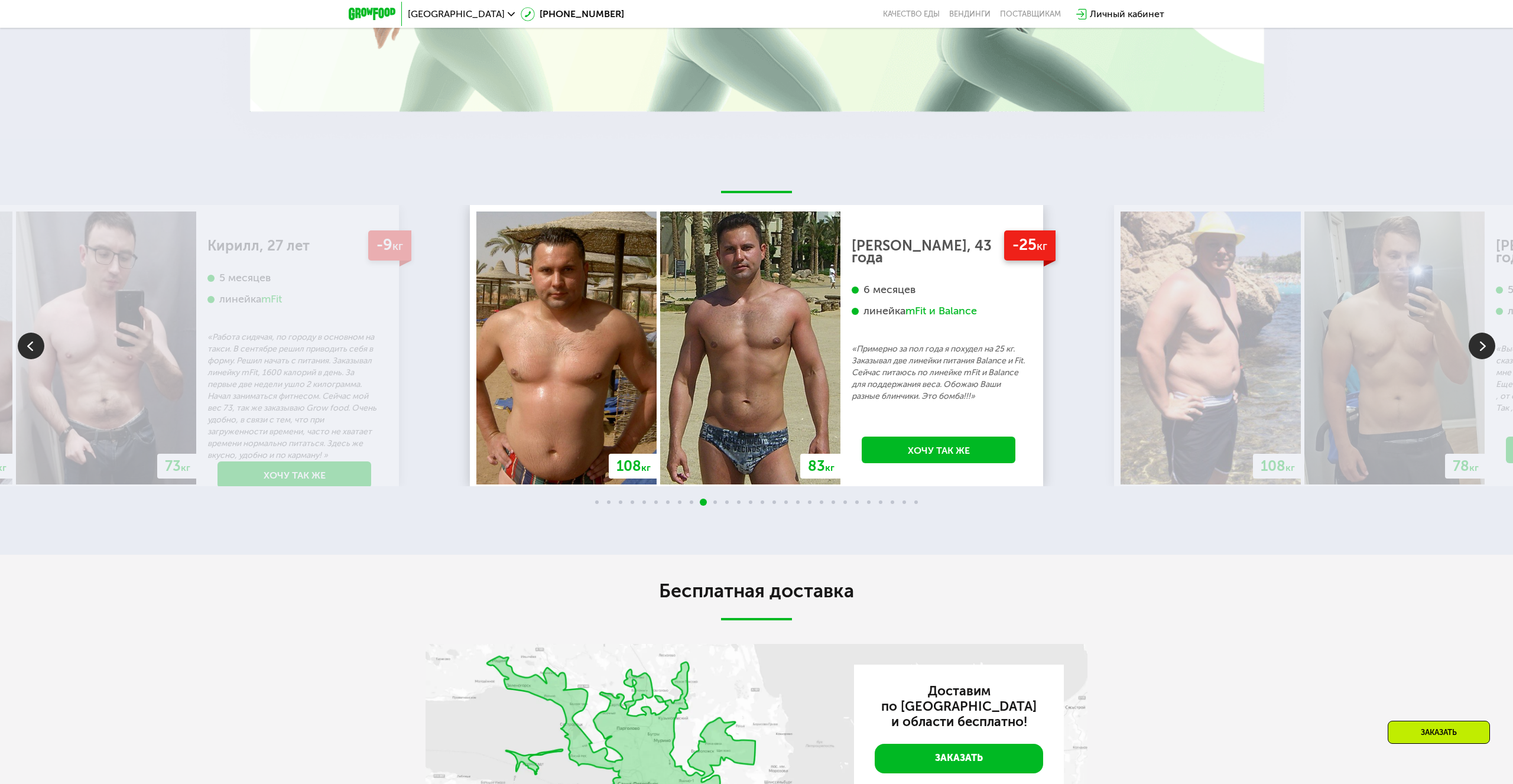
click at [1482, 334] on img at bounding box center [1482, 346] width 27 height 27
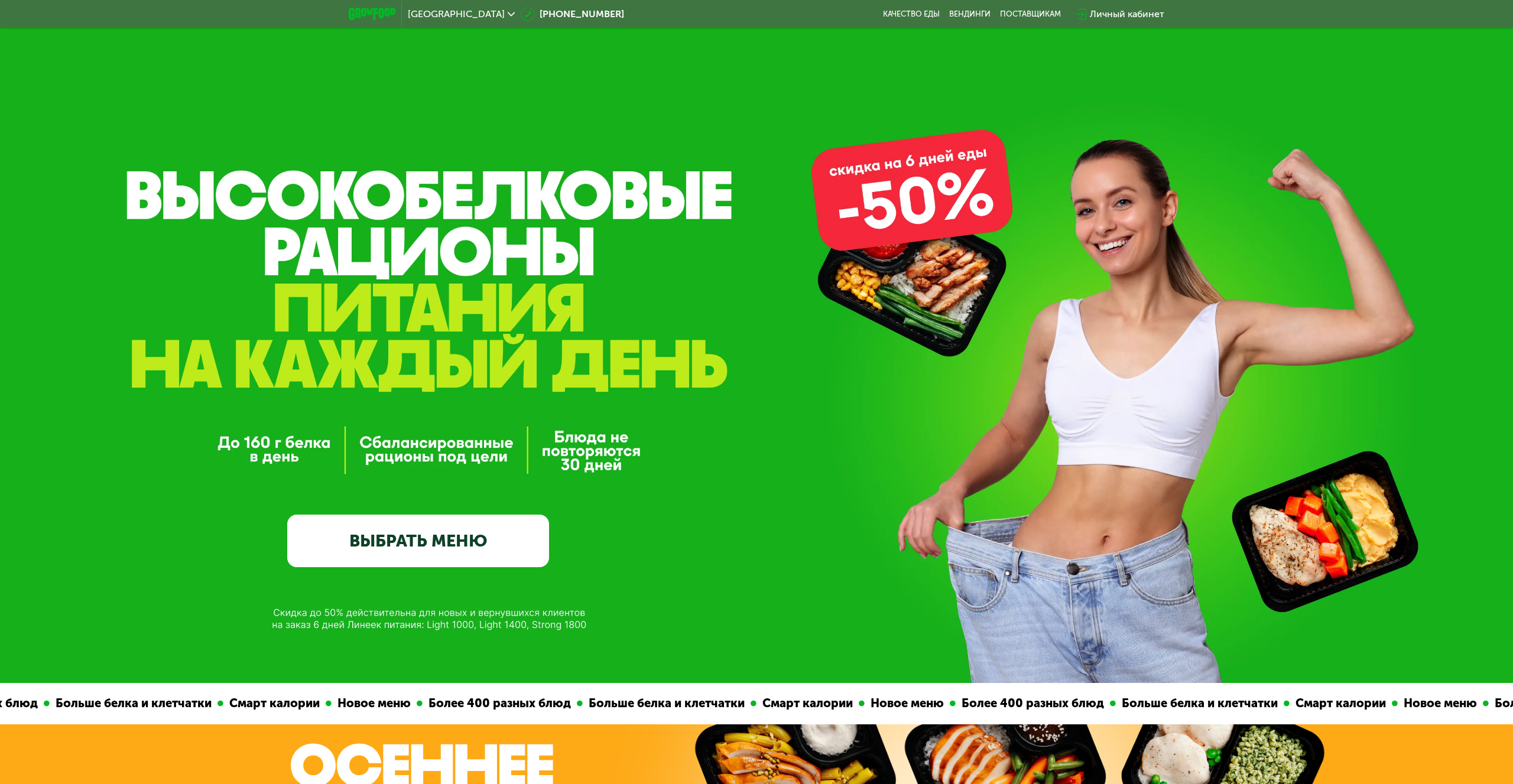
scroll to position [0, 0]
click at [376, 558] on link "ВЫБРАТЬ МЕНЮ" at bounding box center [418, 541] width 262 height 52
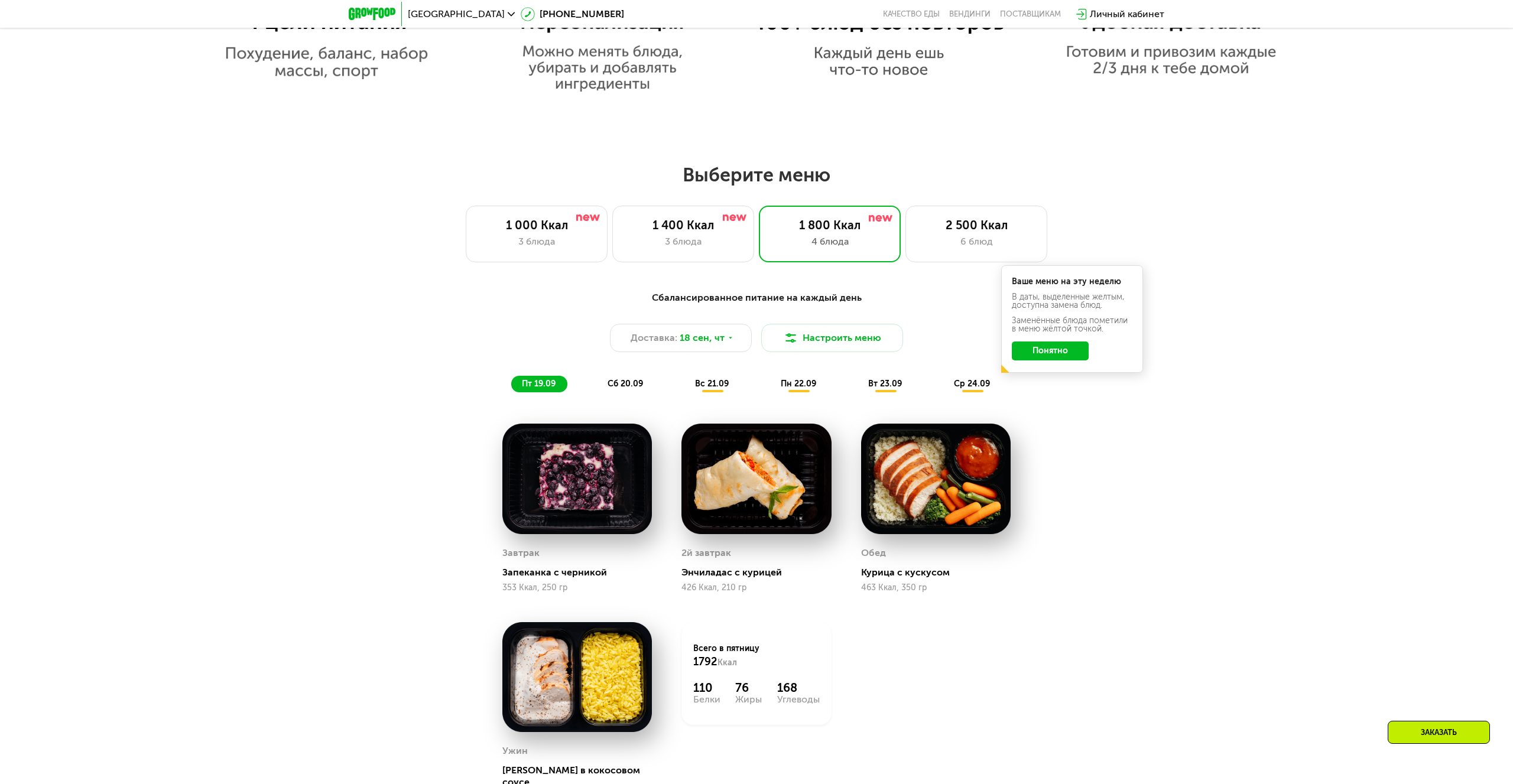
scroll to position [1291, 0]
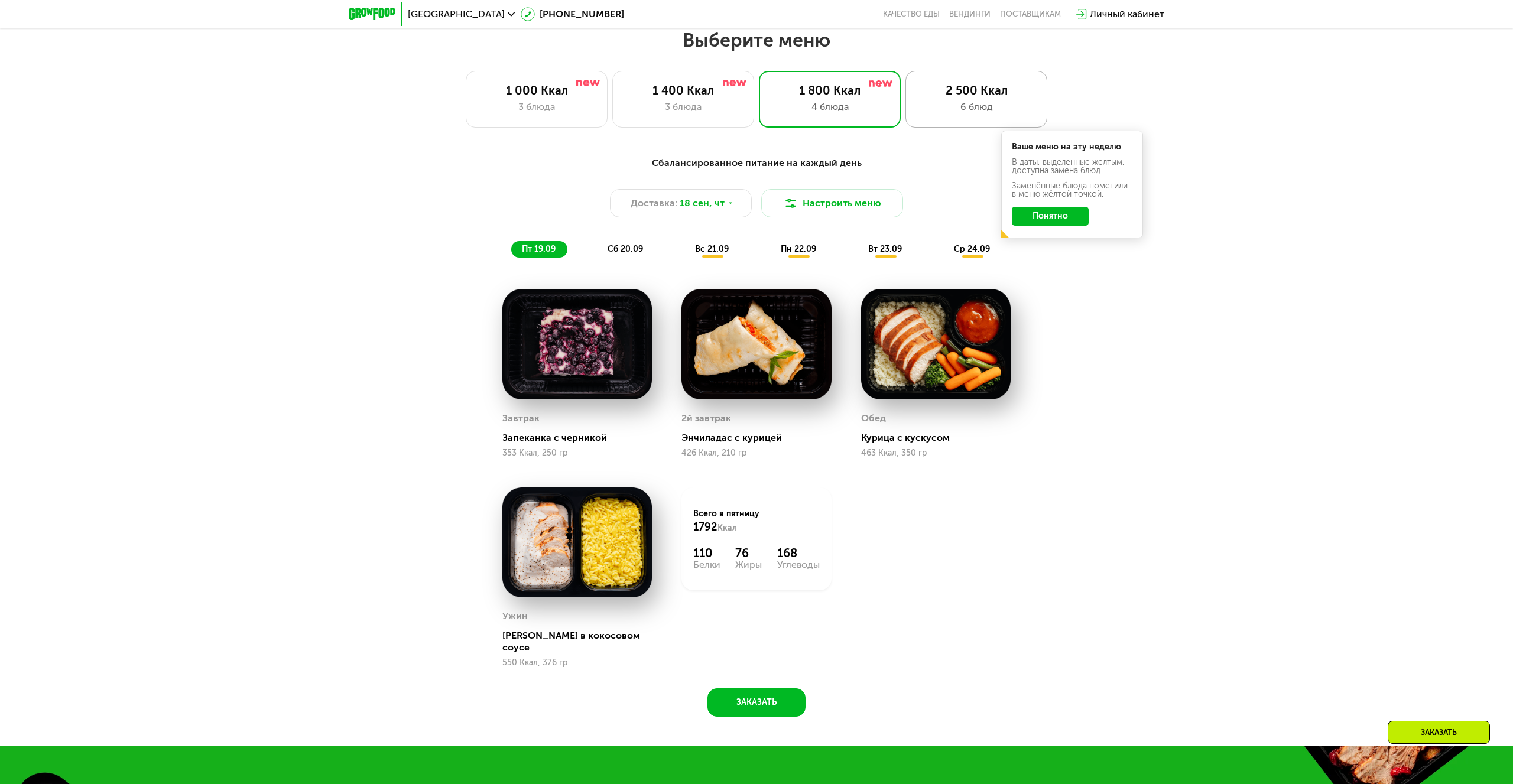
click at [966, 97] on div "2 500 Ккал" at bounding box center [976, 90] width 117 height 15
